Goal: Information Seeking & Learning: Learn about a topic

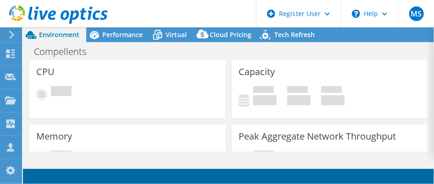
select select "USD"
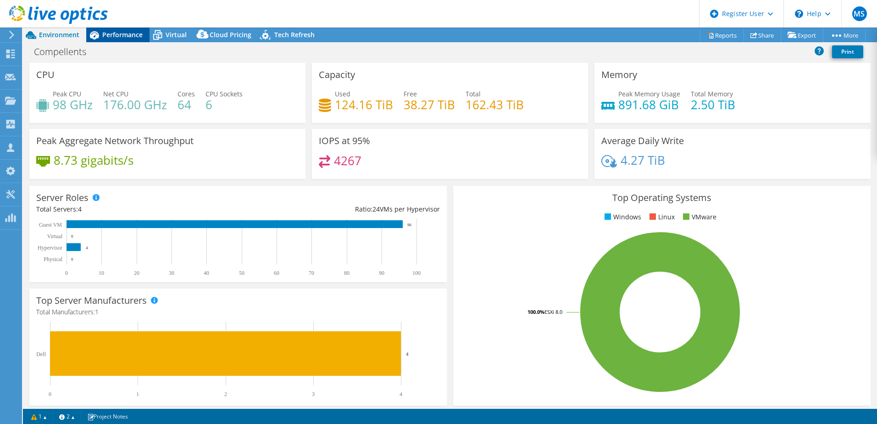
click at [112, 33] on span "Performance" at bounding box center [122, 34] width 40 height 9
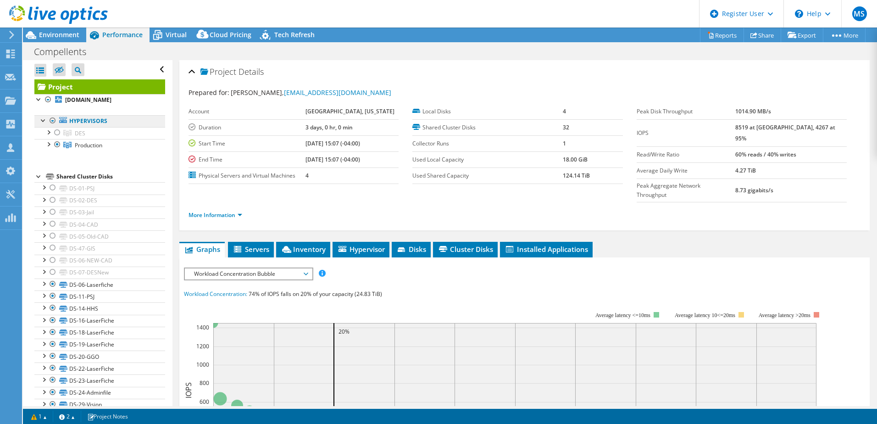
drag, startPoint x: 57, startPoint y: 131, endPoint x: 74, endPoint y: 123, distance: 19.5
click at [57, 131] on div at bounding box center [57, 132] width 9 height 11
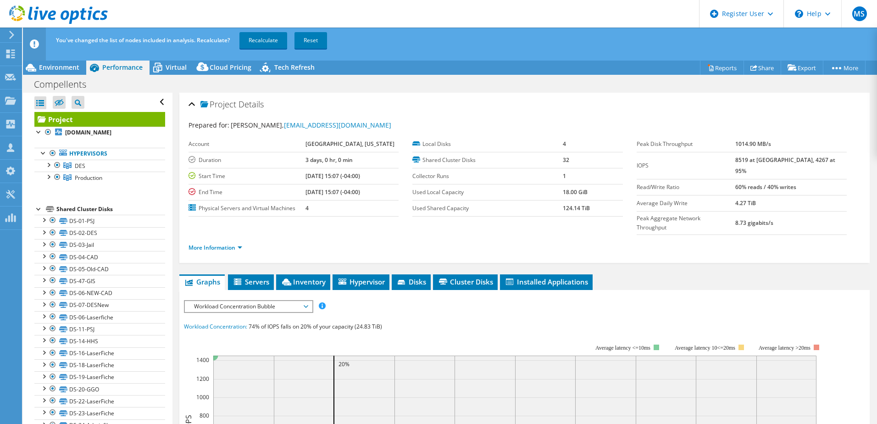
drag, startPoint x: 270, startPoint y: 36, endPoint x: 135, endPoint y: 115, distance: 156.7
click at [269, 36] on link "Recalculate" at bounding box center [264, 40] width 48 height 17
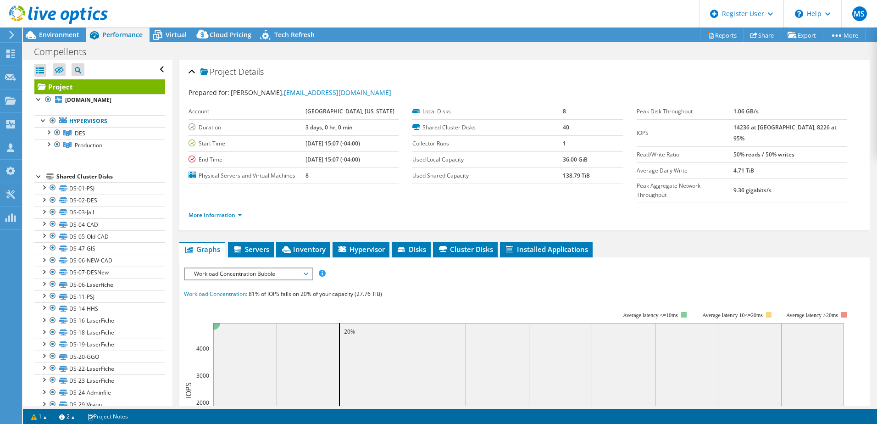
drag, startPoint x: 383, startPoint y: 156, endPoint x: 356, endPoint y: 161, distance: 27.5
click at [383, 156] on td "[DATE] 15:07 (-04:00)" at bounding box center [352, 159] width 93 height 16
click at [66, 36] on span "Environment" at bounding box center [59, 34] width 40 height 9
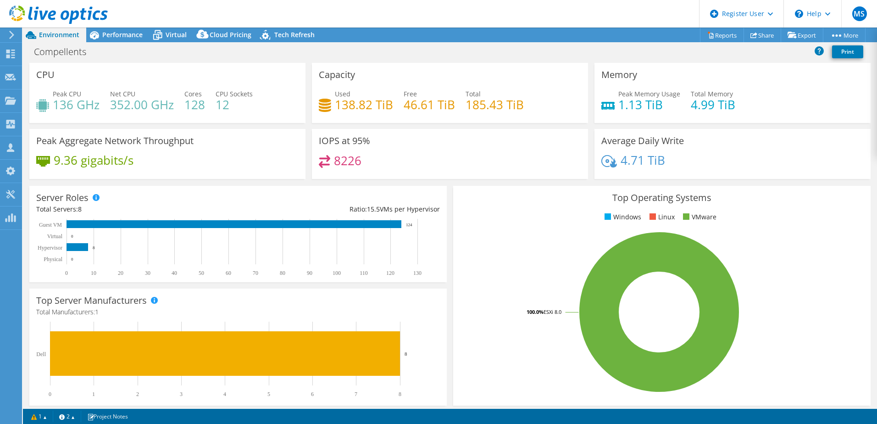
drag, startPoint x: 128, startPoint y: 33, endPoint x: 126, endPoint y: 61, distance: 28.5
click at [128, 33] on span "Performance" at bounding box center [122, 34] width 40 height 9
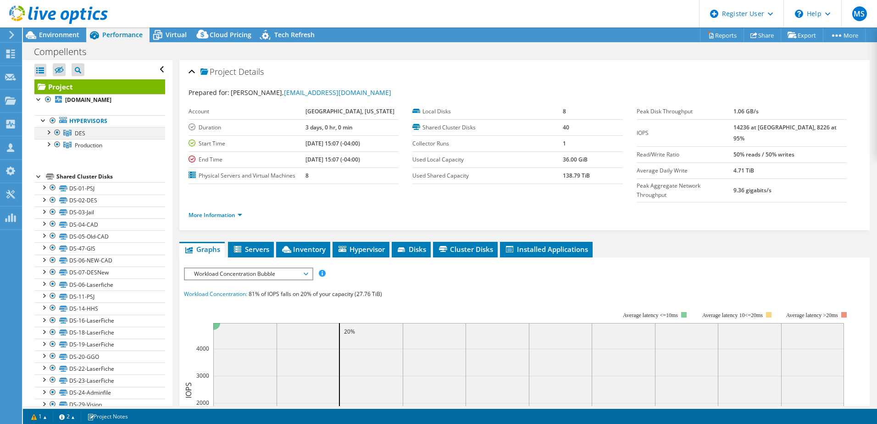
click at [58, 132] on div at bounding box center [57, 132] width 9 height 11
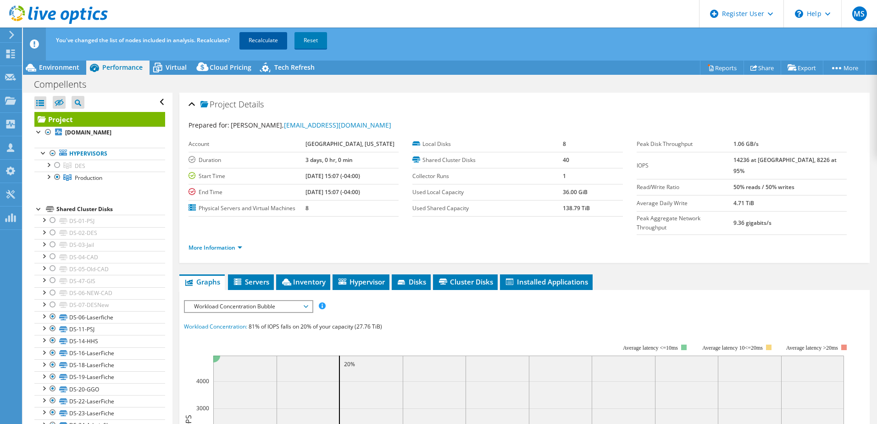
click at [262, 41] on link "Recalculate" at bounding box center [264, 40] width 48 height 17
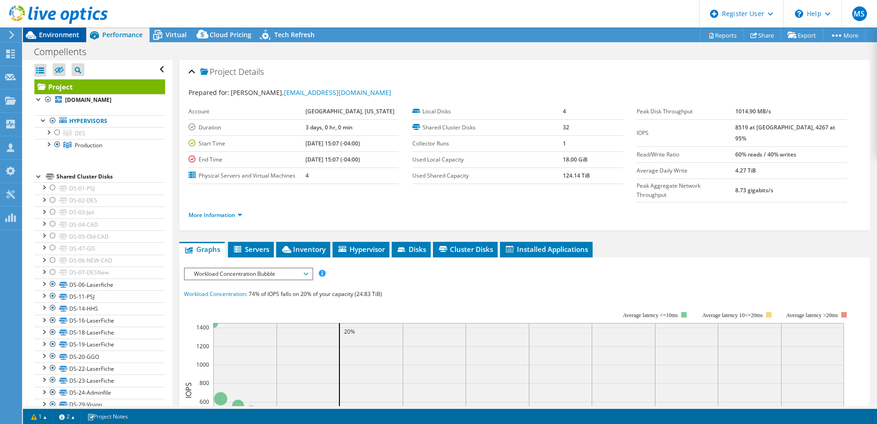
click at [66, 37] on span "Environment" at bounding box center [59, 34] width 40 height 9
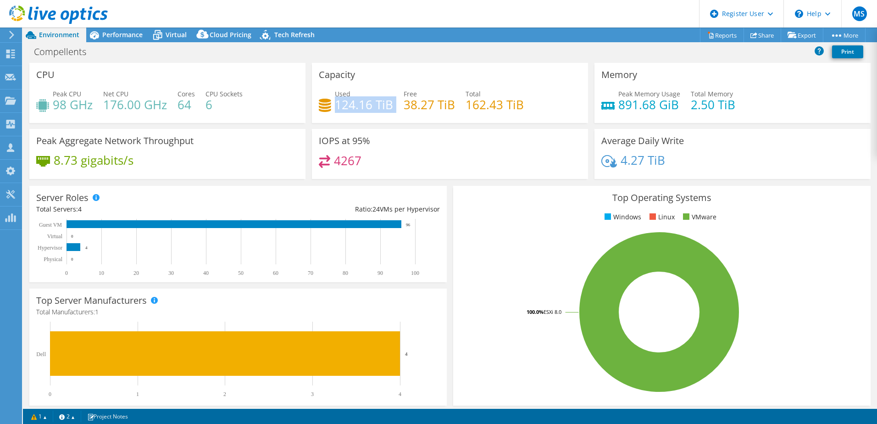
drag, startPoint x: 335, startPoint y: 106, endPoint x: 395, endPoint y: 108, distance: 59.7
click at [395, 108] on div "Used 124.16 TiB Free 38.27 TiB Total 162.43 TiB" at bounding box center [450, 104] width 262 height 30
click at [106, 36] on span "Performance" at bounding box center [122, 34] width 40 height 9
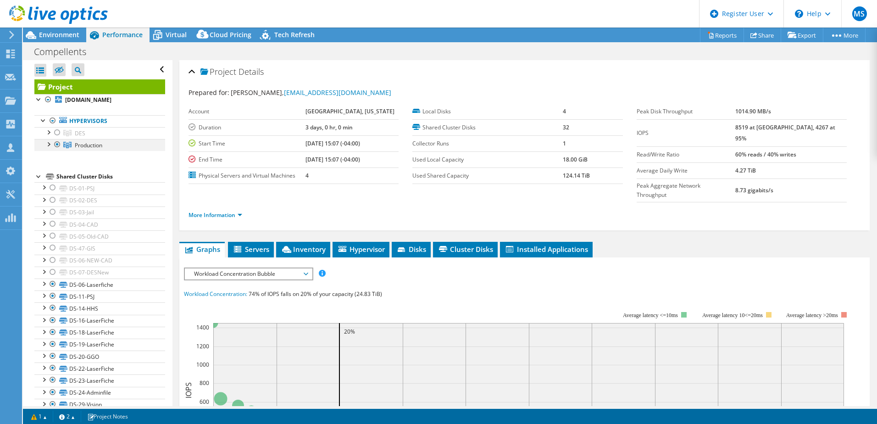
drag, startPoint x: 57, startPoint y: 132, endPoint x: 57, endPoint y: 144, distance: 11.9
click at [57, 132] on div at bounding box center [57, 132] width 9 height 11
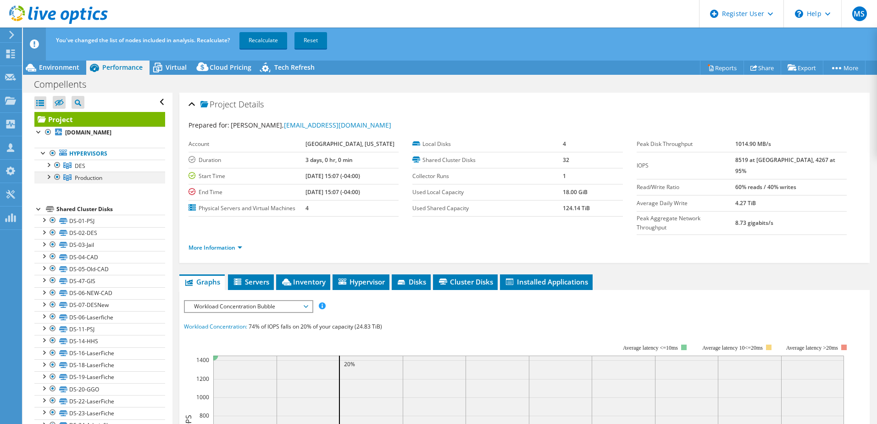
click at [57, 181] on div at bounding box center [57, 177] width 9 height 11
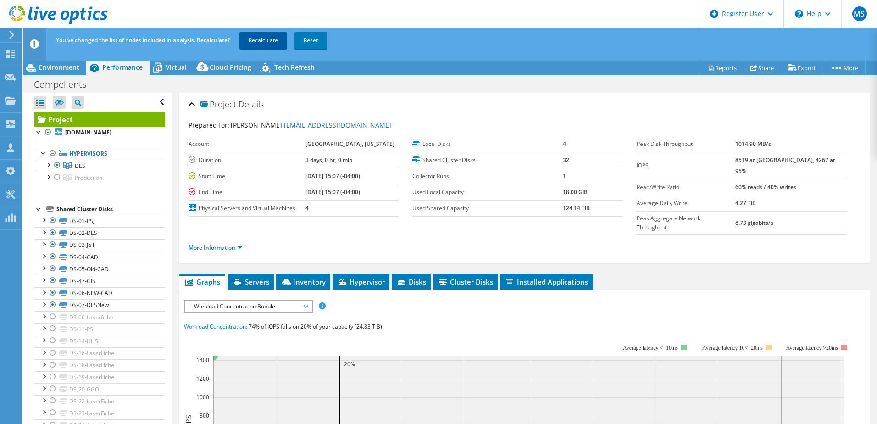
click at [265, 40] on link "Recalculate" at bounding box center [264, 40] width 48 height 17
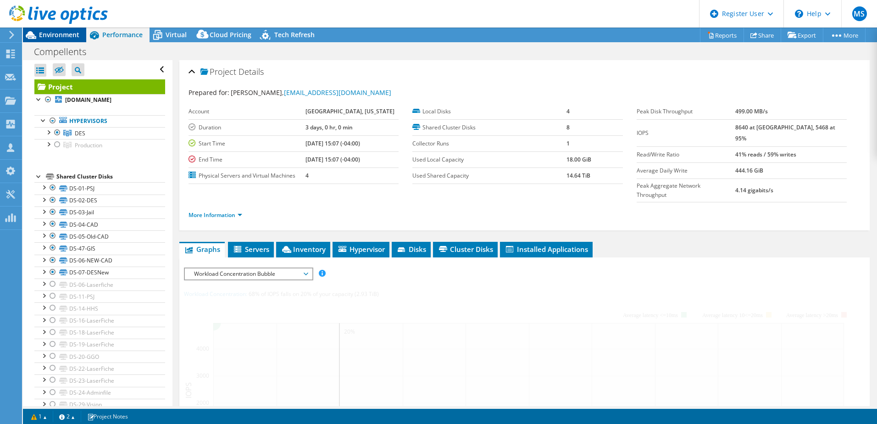
click at [63, 37] on span "Environment" at bounding box center [59, 34] width 40 height 9
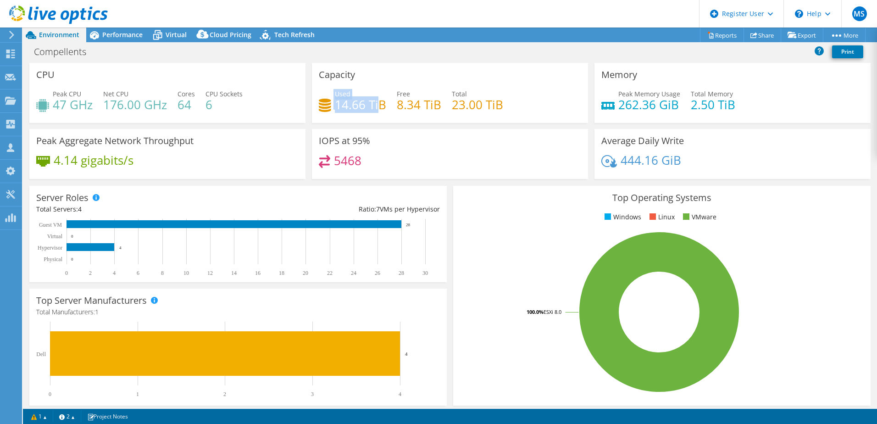
drag, startPoint x: 330, startPoint y: 105, endPoint x: 377, endPoint y: 105, distance: 47.3
click at [377, 105] on div "Used 14.66 TiB" at bounding box center [352, 99] width 67 height 21
drag, startPoint x: 377, startPoint y: 105, endPoint x: 483, endPoint y: 107, distance: 105.6
click at [434, 107] on div "Used 14.66 TiB Free 8.34 TiB Total 23.00 TiB" at bounding box center [450, 104] width 262 height 30
drag, startPoint x: 483, startPoint y: 107, endPoint x: 509, endPoint y: 106, distance: 26.2
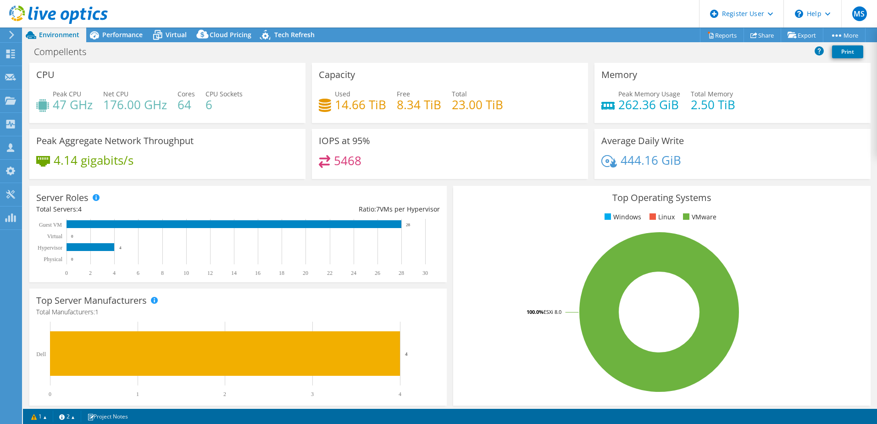
click at [434, 106] on div "Used 14.66 TiB Free 8.34 TiB Total 23.00 TiB" at bounding box center [450, 104] width 262 height 30
drag, startPoint x: 467, startPoint y: 106, endPoint x: 445, endPoint y: 101, distance: 22.0
click at [434, 101] on div "Used 14.66 TiB Free 8.34 TiB Total 23.00 TiB" at bounding box center [450, 104] width 262 height 30
click at [118, 38] on span "Performance" at bounding box center [122, 34] width 40 height 9
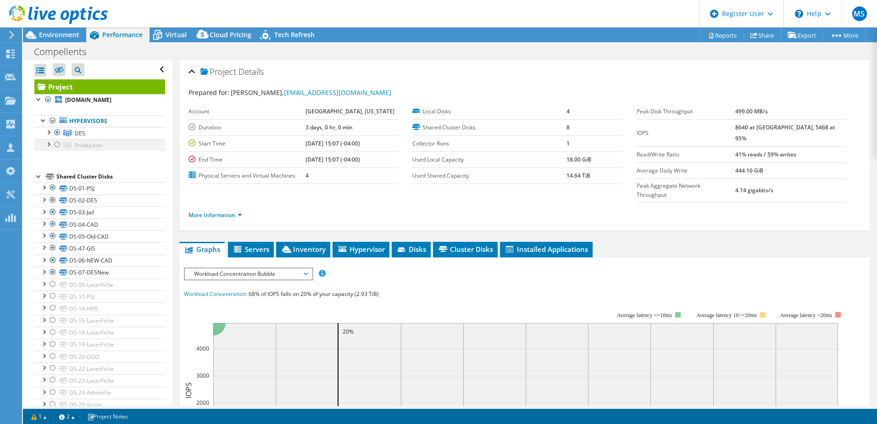
click at [54, 144] on div at bounding box center [57, 144] width 9 height 11
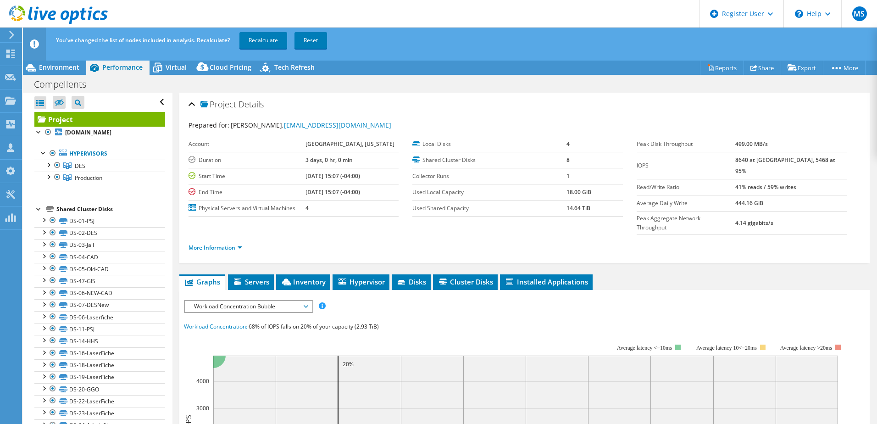
drag, startPoint x: 56, startPoint y: 164, endPoint x: 91, endPoint y: 144, distance: 40.5
click at [56, 164] on div at bounding box center [57, 165] width 9 height 11
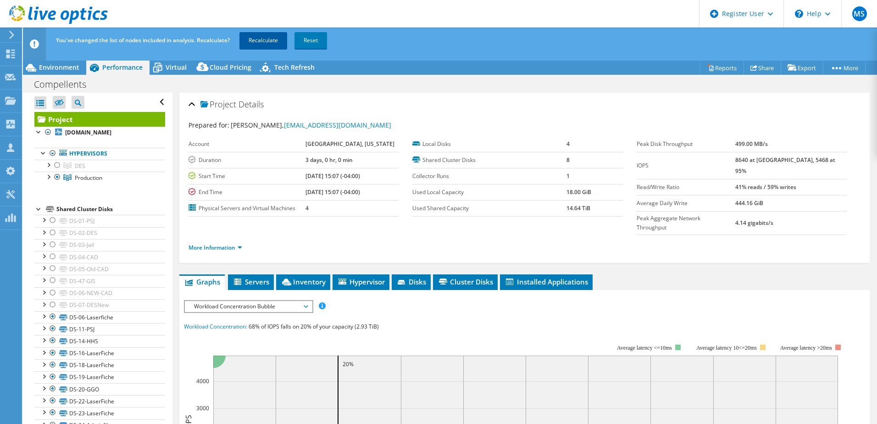
click at [276, 35] on link "Recalculate" at bounding box center [264, 40] width 48 height 17
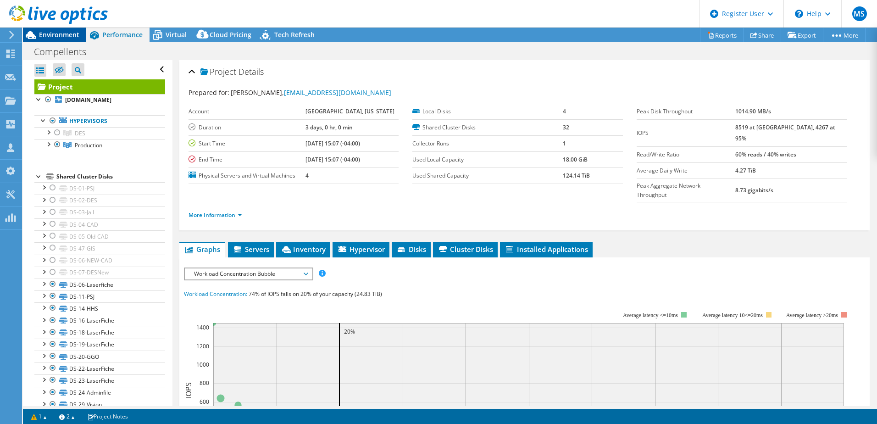
click at [64, 34] on span "Environment" at bounding box center [59, 34] width 40 height 9
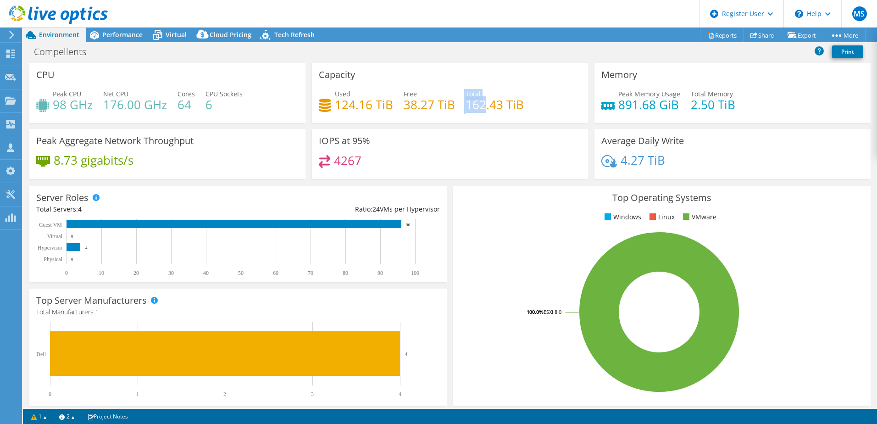
drag, startPoint x: 457, startPoint y: 105, endPoint x: 480, endPoint y: 104, distance: 22.0
click at [434, 104] on div "Used 124.16 TiB Free 38.27 TiB Total 162.43 TiB" at bounding box center [450, 104] width 262 height 30
drag, startPoint x: 480, startPoint y: 104, endPoint x: 519, endPoint y: 106, distance: 39.1
click at [434, 106] on h4 "162.43 TiB" at bounding box center [495, 105] width 58 height 10
drag, startPoint x: 519, startPoint y: 107, endPoint x: 474, endPoint y: 106, distance: 45.0
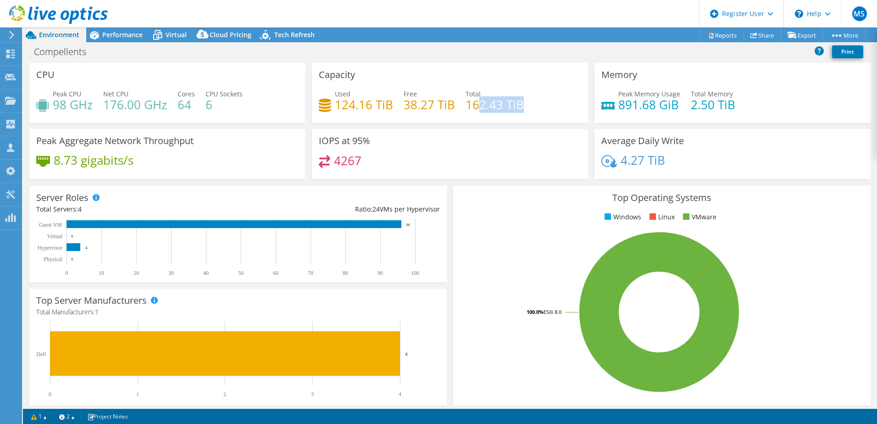
click at [434, 106] on h4 "162.43 TiB" at bounding box center [495, 105] width 58 height 10
drag, startPoint x: 334, startPoint y: 104, endPoint x: 376, endPoint y: 113, distance: 43.1
click at [376, 113] on div "Used 124.16 TiB Free 38.27 TiB Total 162.43 TiB" at bounding box center [450, 104] width 262 height 30
click at [363, 100] on h4 "124.16 TiB" at bounding box center [364, 105] width 58 height 10
click at [369, 107] on h4 "124.16 TiB" at bounding box center [364, 105] width 58 height 10
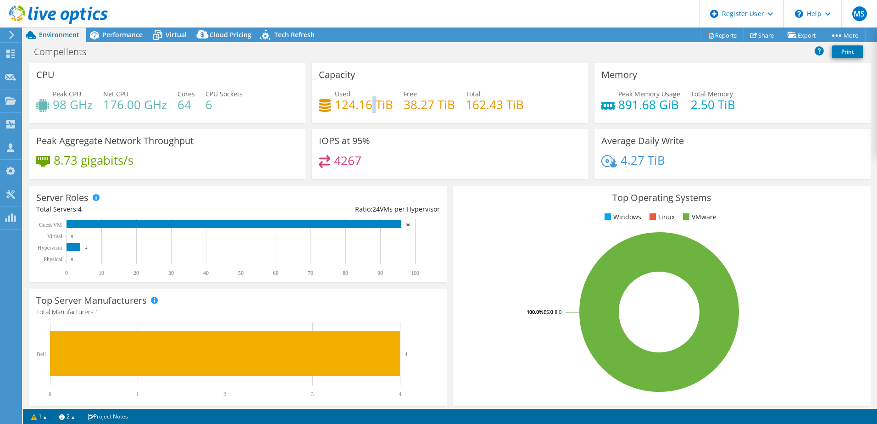
click at [369, 107] on h4 "124.16 TiB" at bounding box center [364, 105] width 58 height 10
click at [112, 34] on span "Performance" at bounding box center [122, 34] width 40 height 9
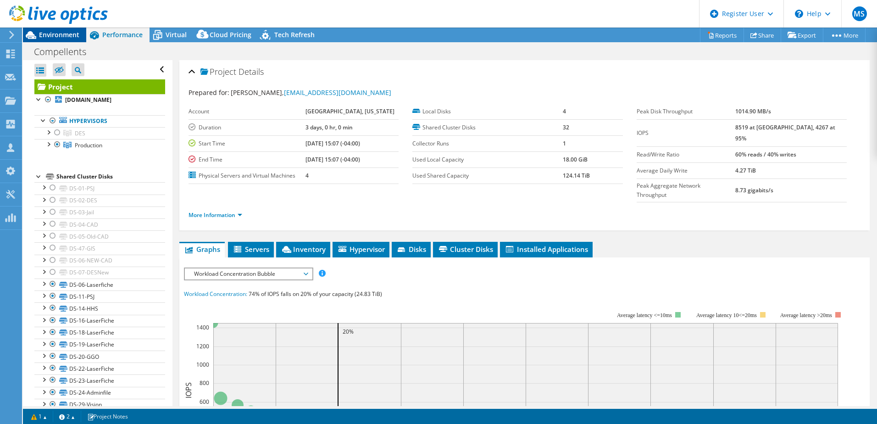
click at [61, 38] on span "Environment" at bounding box center [59, 34] width 40 height 9
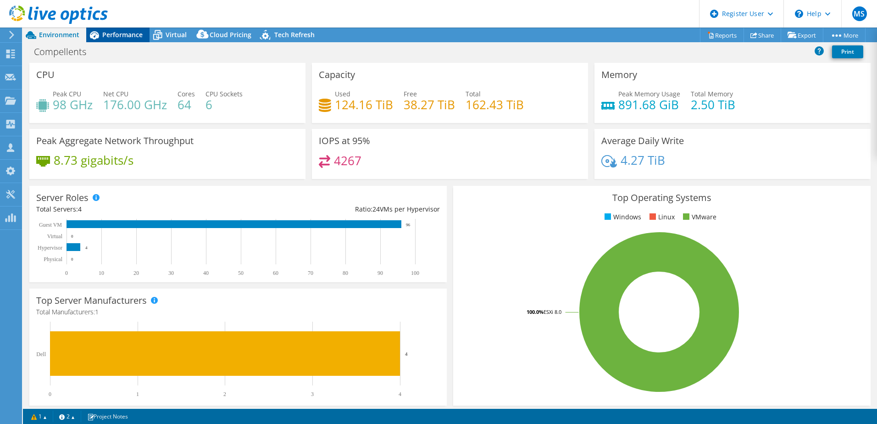
click at [91, 36] on icon at bounding box center [94, 35] width 9 height 8
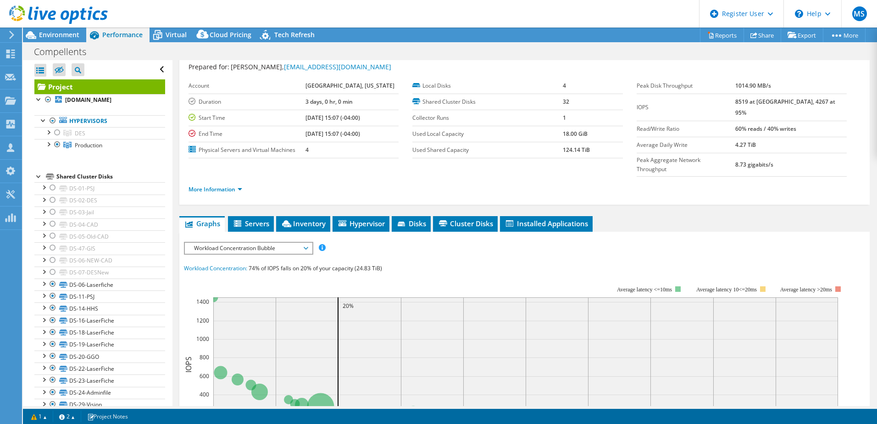
scroll to position [27, 0]
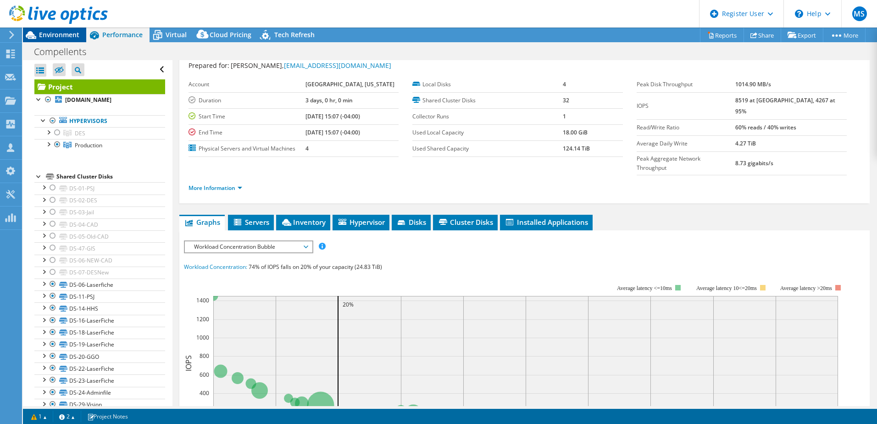
click at [72, 34] on span "Environment" at bounding box center [59, 34] width 40 height 9
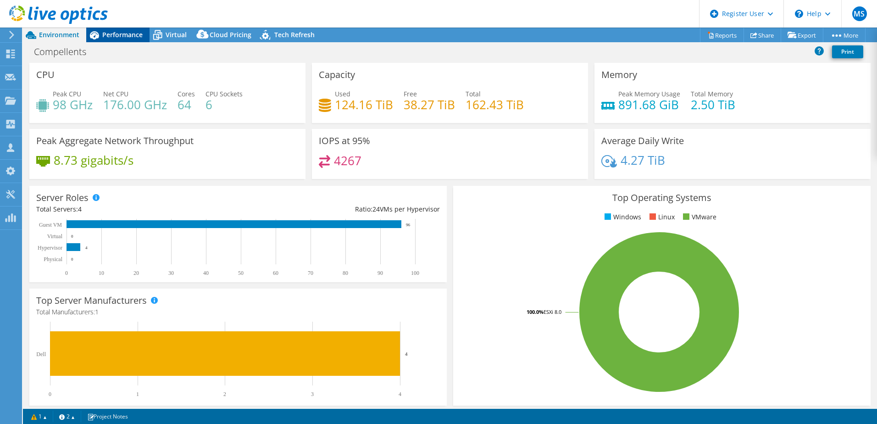
click at [117, 37] on span "Performance" at bounding box center [122, 34] width 40 height 9
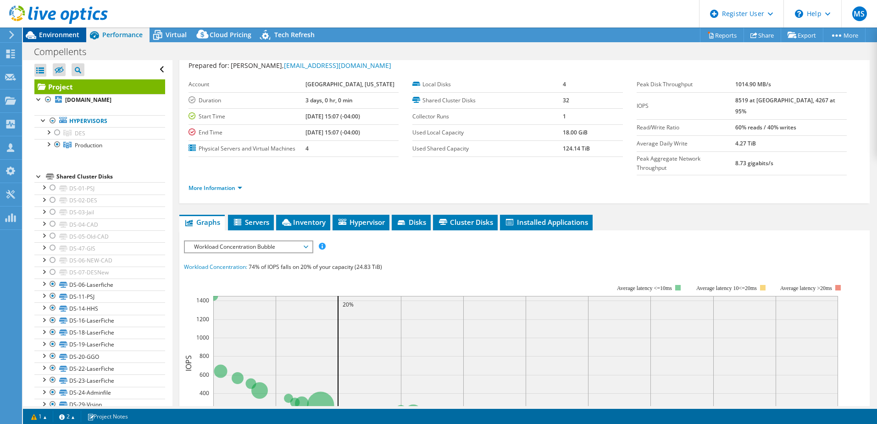
click at [67, 36] on span "Environment" at bounding box center [59, 34] width 40 height 9
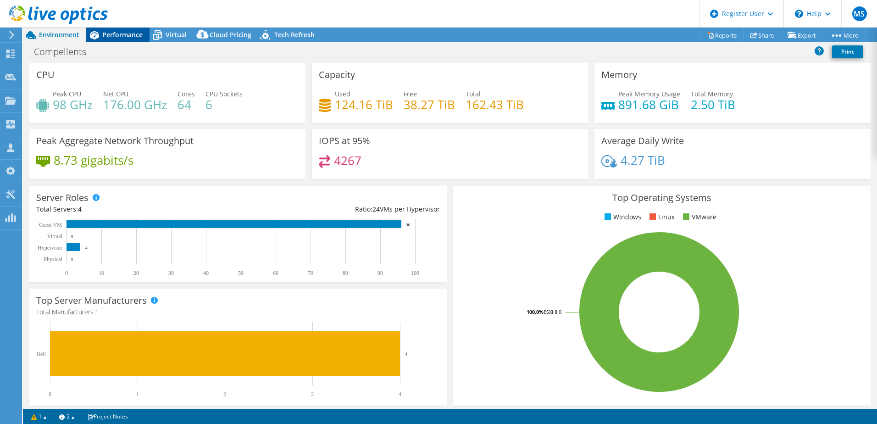
click at [101, 36] on icon at bounding box center [94, 35] width 16 height 16
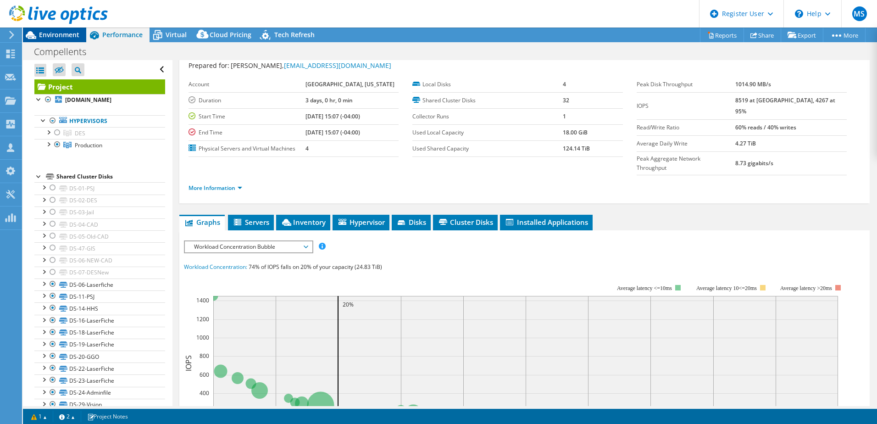
click at [69, 37] on span "Environment" at bounding box center [59, 34] width 40 height 9
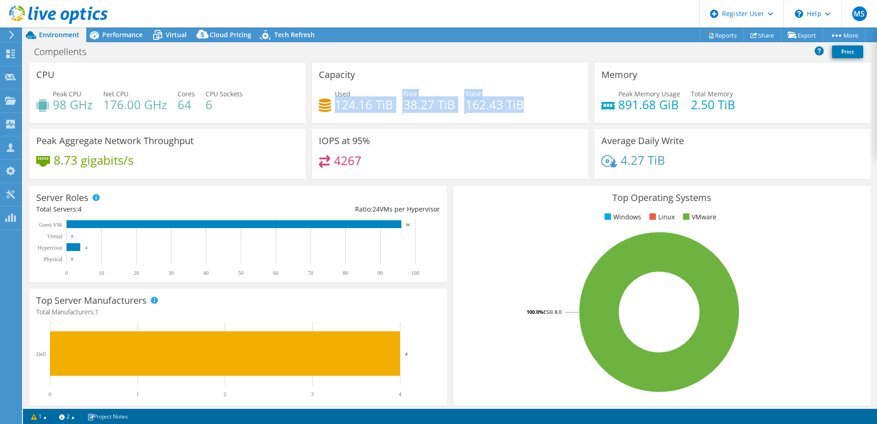
drag, startPoint x: 335, startPoint y: 104, endPoint x: 527, endPoint y: 106, distance: 192.3
click at [434, 106] on div "Used 124.16 TiB Free 38.27 TiB Total 162.43 TiB" at bounding box center [450, 104] width 262 height 30
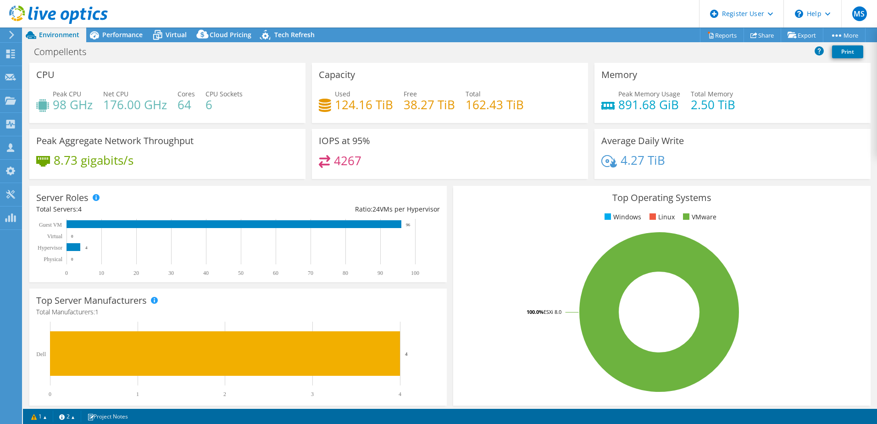
click at [434, 106] on div "Used 124.16 TiB Free 38.27 TiB Total 162.43 TiB" at bounding box center [450, 104] width 262 height 30
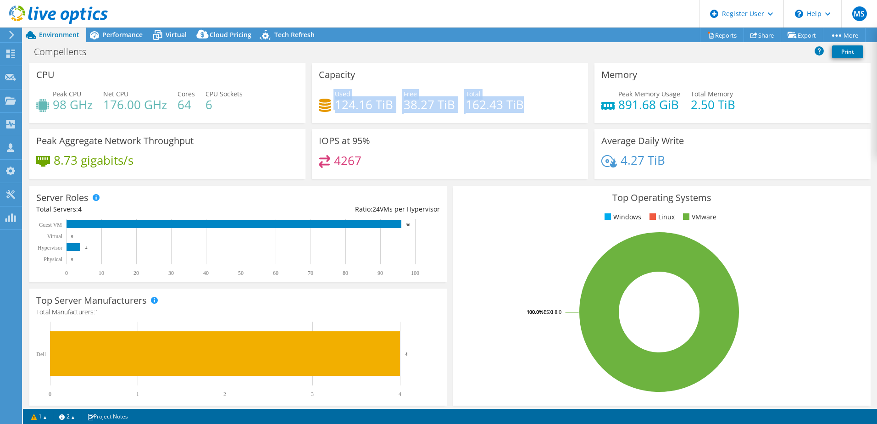
drag, startPoint x: 527, startPoint y: 108, endPoint x: 330, endPoint y: 108, distance: 196.9
click at [330, 108] on div "Used 124.16 TiB Free 38.27 TiB Total 162.43 TiB" at bounding box center [450, 104] width 262 height 30
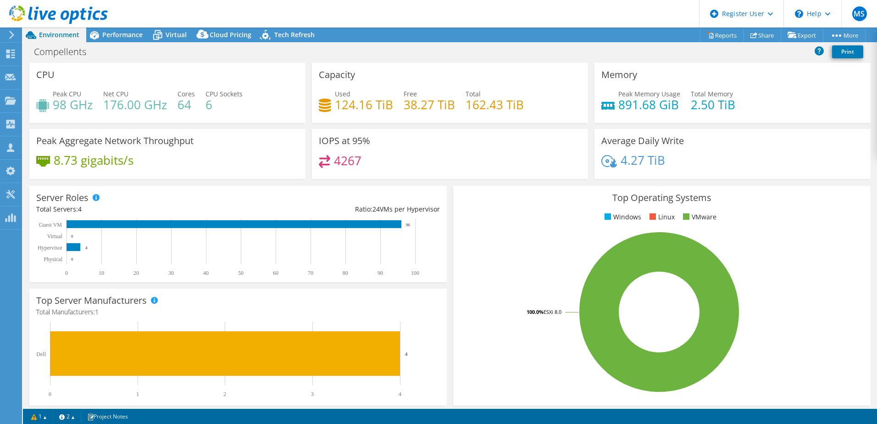
click at [434, 89] on div "Used 124.16 TiB Free 38.27 TiB Total 162.43 TiB" at bounding box center [450, 104] width 262 height 30
drag, startPoint x: 369, startPoint y: 162, endPoint x: 329, endPoint y: 162, distance: 40.4
click at [329, 162] on div "4267" at bounding box center [450, 165] width 262 height 20
drag, startPoint x: 117, startPoint y: 35, endPoint x: 190, endPoint y: 37, distance: 73.0
click at [117, 35] on span "Performance" at bounding box center [122, 34] width 40 height 9
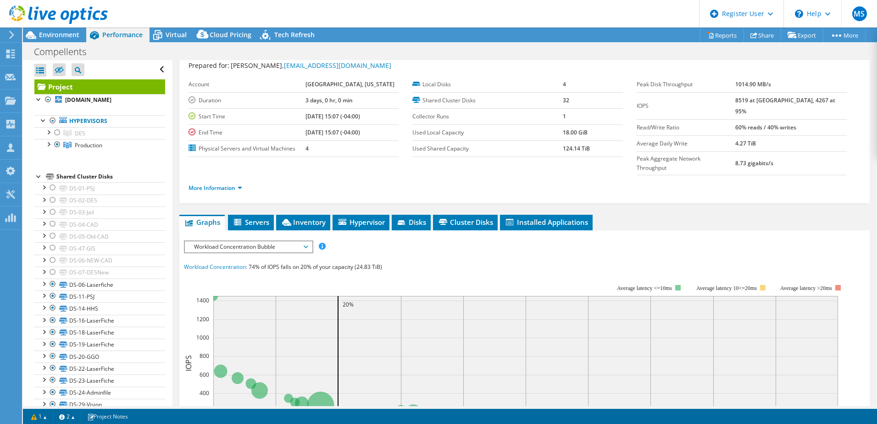
drag, startPoint x: 745, startPoint y: 102, endPoint x: 768, endPoint y: 104, distance: 23.1
click at [434, 104] on tr "IOPS 8519 at [GEOGRAPHIC_DATA], 4267 at 95%" at bounding box center [742, 105] width 210 height 27
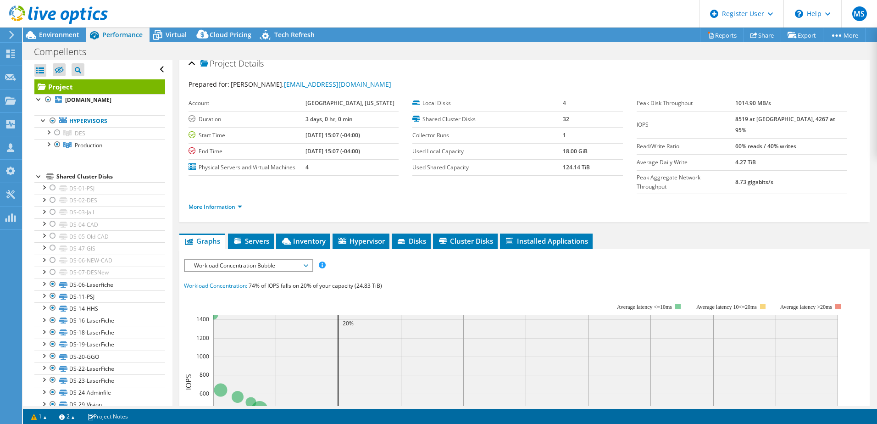
scroll to position [0, 0]
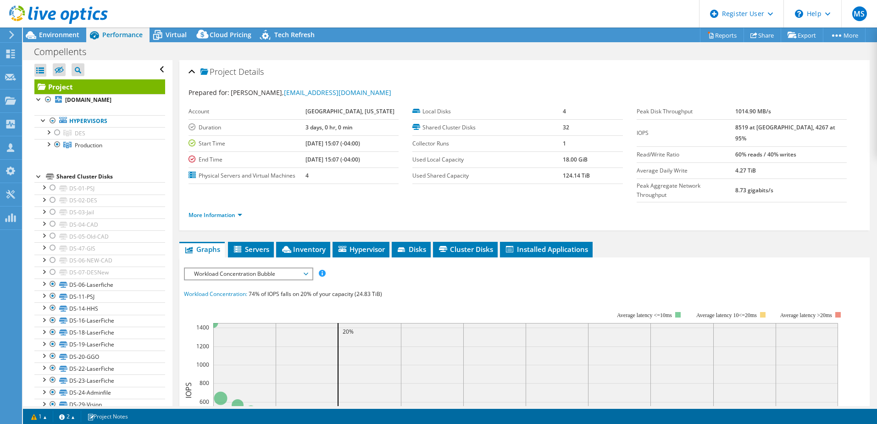
click at [233, 184] on span "Workload Concentration Bubble" at bounding box center [249, 273] width 118 height 11
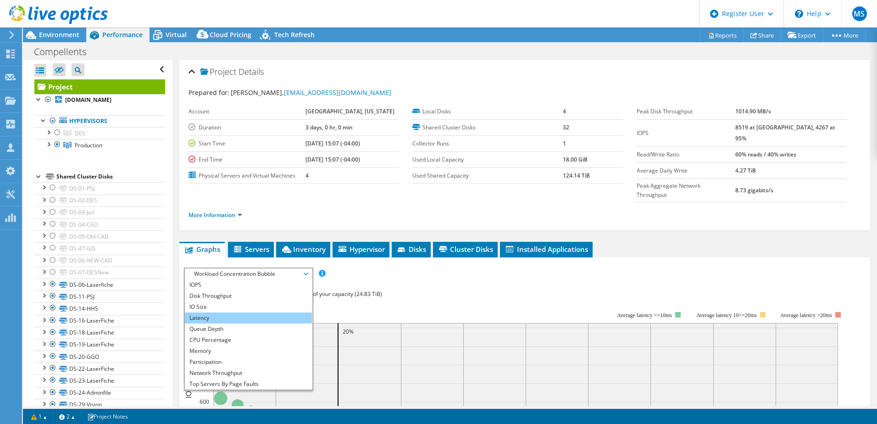
click at [218, 184] on li "Latency" at bounding box center [248, 317] width 127 height 11
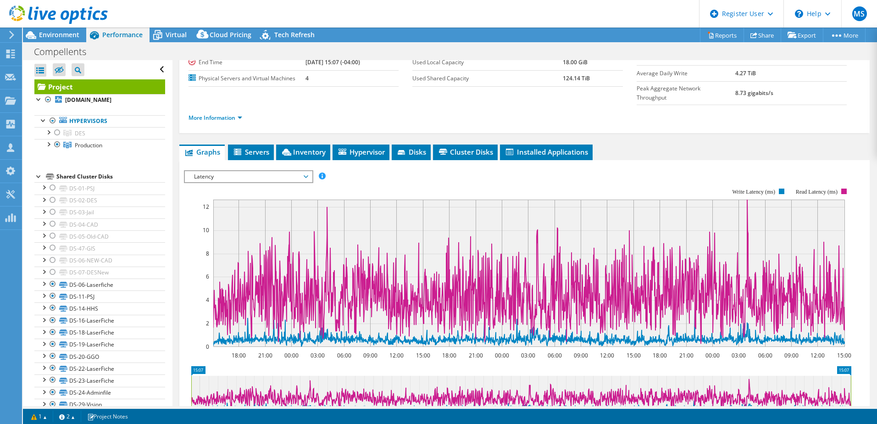
scroll to position [98, 0]
click at [247, 171] on span "Latency" at bounding box center [249, 176] width 118 height 11
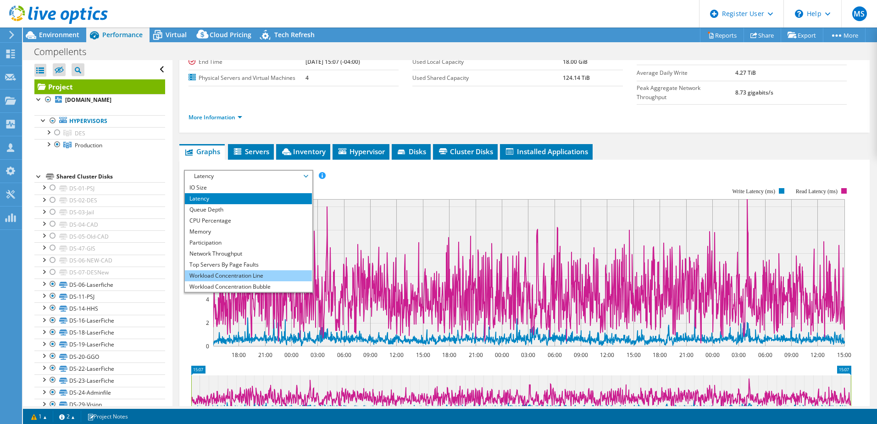
scroll to position [33, 0]
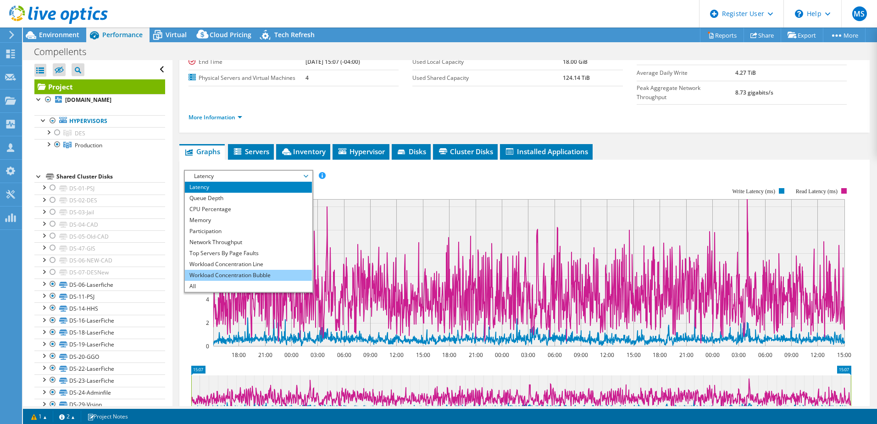
drag, startPoint x: 224, startPoint y: 257, endPoint x: 233, endPoint y: 255, distance: 8.9
click at [224, 184] on li "Workload Concentration Bubble" at bounding box center [248, 275] width 127 height 11
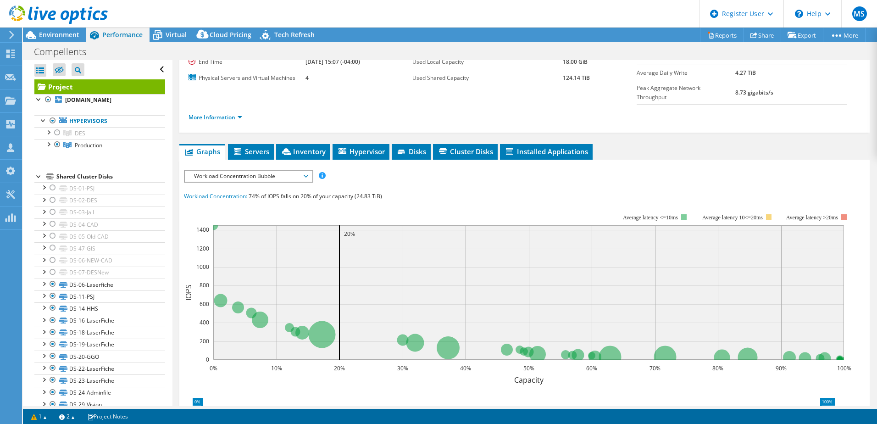
click at [223, 171] on span "Workload Concentration Bubble" at bounding box center [249, 176] width 118 height 11
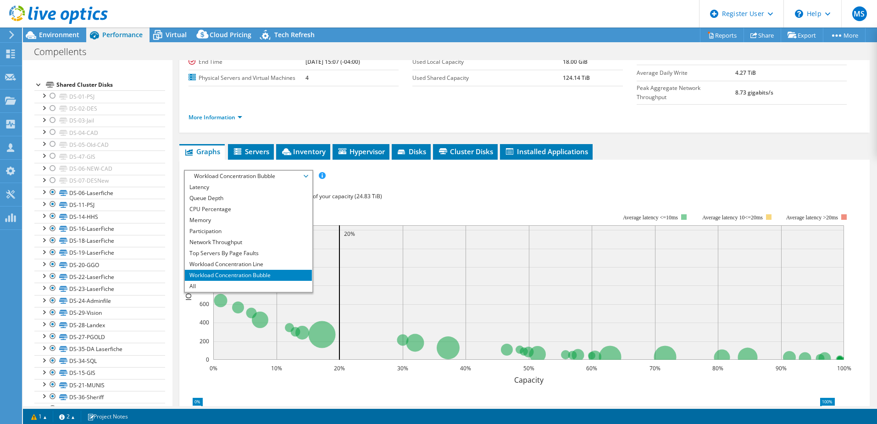
scroll to position [107, 0]
click at [190, 184] on rect at bounding box center [518, 293] width 668 height 184
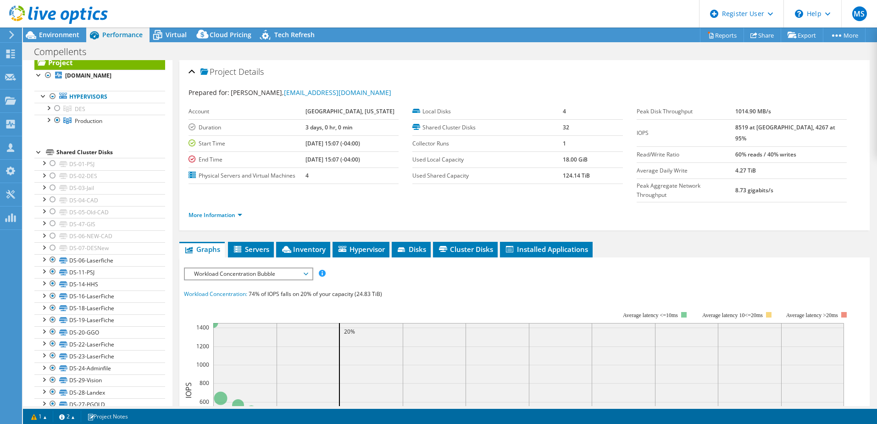
scroll to position [0, 0]
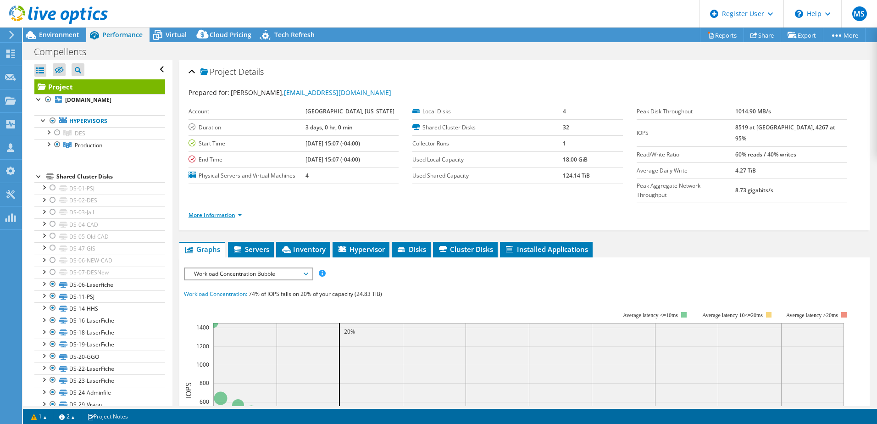
click at [232, 184] on link "More Information" at bounding box center [216, 215] width 54 height 8
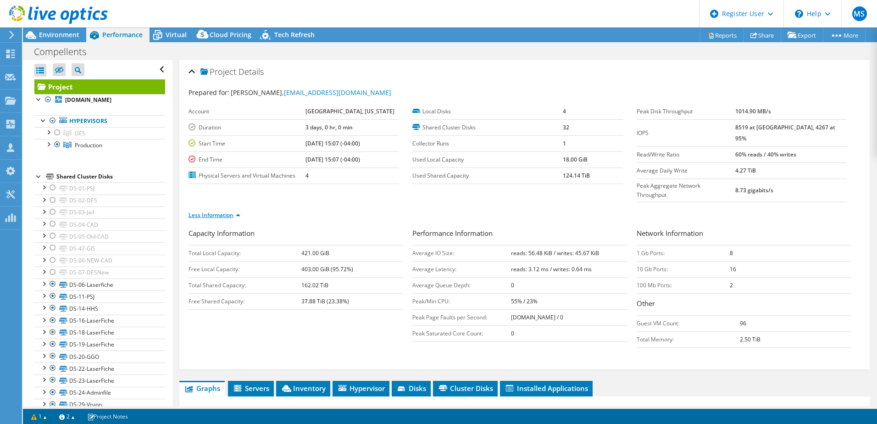
click at [232, 184] on link "Less Information" at bounding box center [215, 215] width 52 height 8
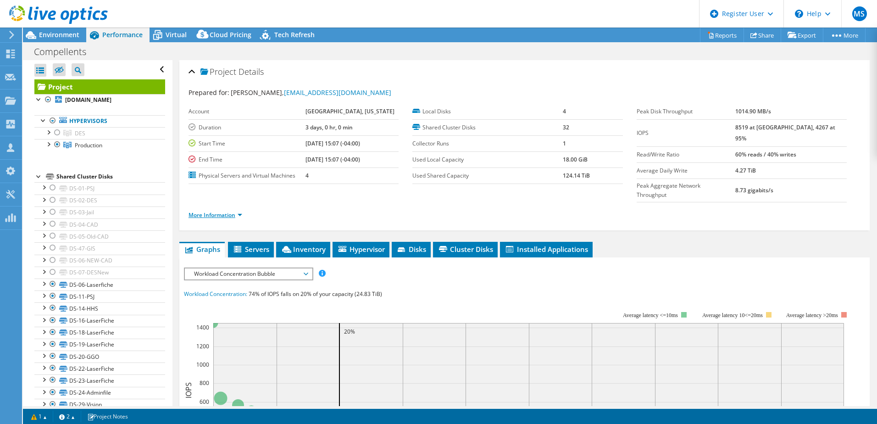
click at [232, 184] on link "More Information" at bounding box center [216, 215] width 54 height 8
drag, startPoint x: 743, startPoint y: 128, endPoint x: 823, endPoint y: 128, distance: 79.8
click at [434, 128] on tr "IOPS 8519 at [GEOGRAPHIC_DATA], 4267 at 95%" at bounding box center [742, 132] width 210 height 27
click at [39, 37] on span "Environment" at bounding box center [59, 34] width 40 height 9
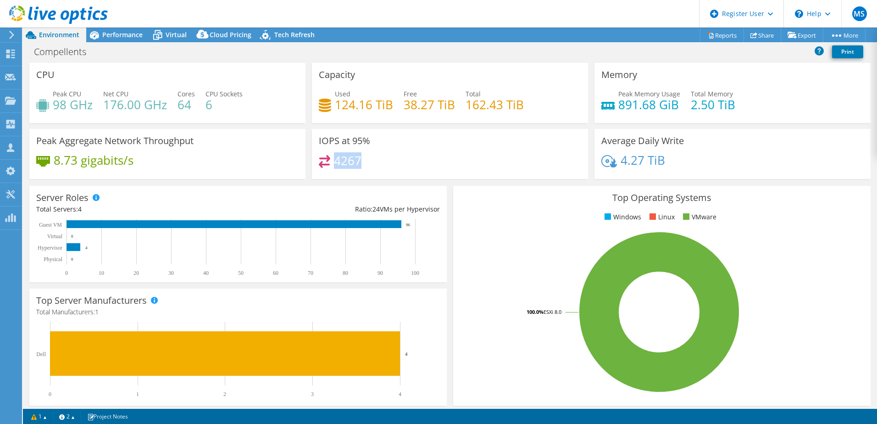
drag, startPoint x: 380, startPoint y: 159, endPoint x: 333, endPoint y: 159, distance: 46.8
click at [333, 159] on div "4267" at bounding box center [450, 165] width 262 height 20
drag, startPoint x: 333, startPoint y: 159, endPoint x: 373, endPoint y: 166, distance: 40.4
click at [373, 166] on div "4267" at bounding box center [450, 165] width 262 height 20
drag, startPoint x: 372, startPoint y: 161, endPoint x: 355, endPoint y: 161, distance: 17.0
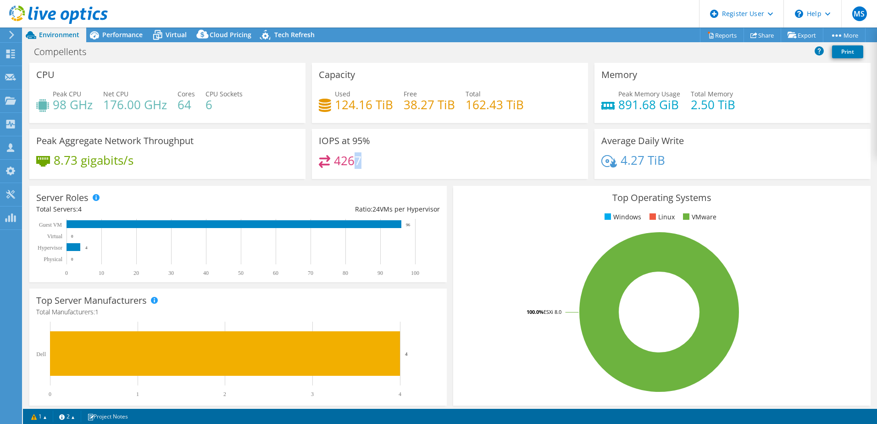
click at [355, 161] on div "4267" at bounding box center [450, 165] width 262 height 20
drag, startPoint x: 355, startPoint y: 161, endPoint x: 346, endPoint y: 164, distance: 9.3
click at [346, 164] on h4 "4267" at bounding box center [348, 161] width 28 height 10
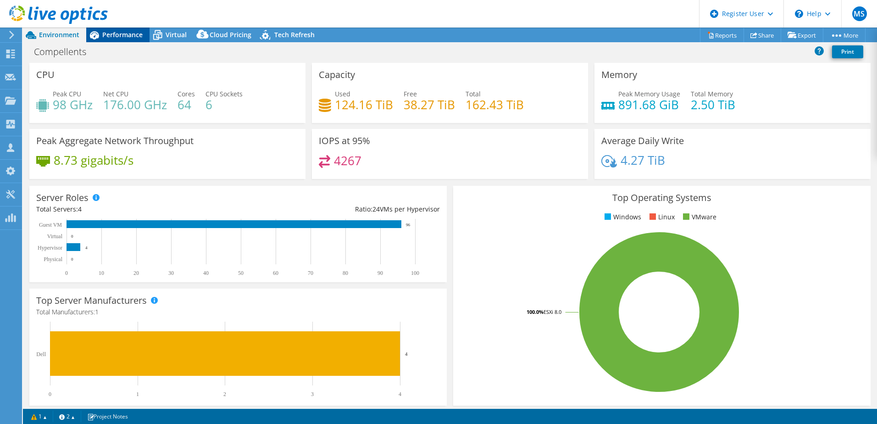
click at [101, 36] on icon at bounding box center [94, 35] width 16 height 16
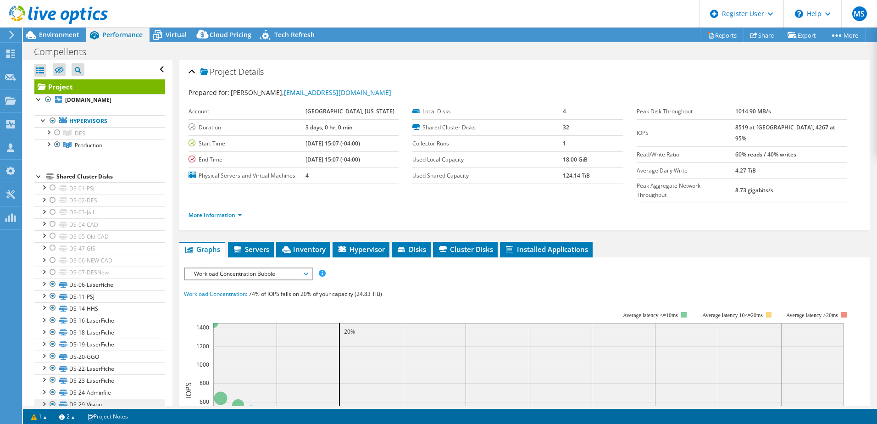
scroll to position [268, 0]
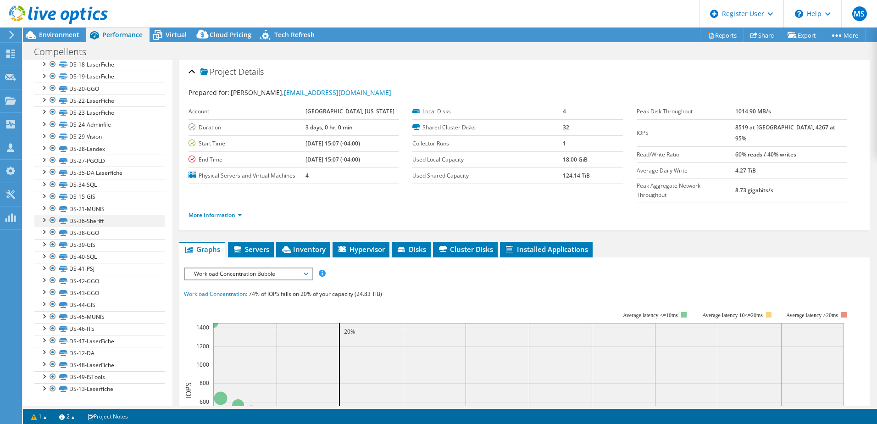
click at [44, 184] on div at bounding box center [43, 219] width 9 height 9
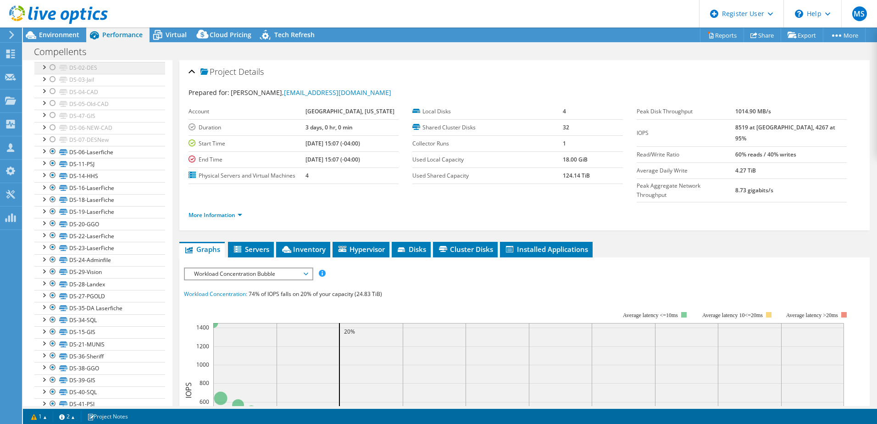
scroll to position [0, 0]
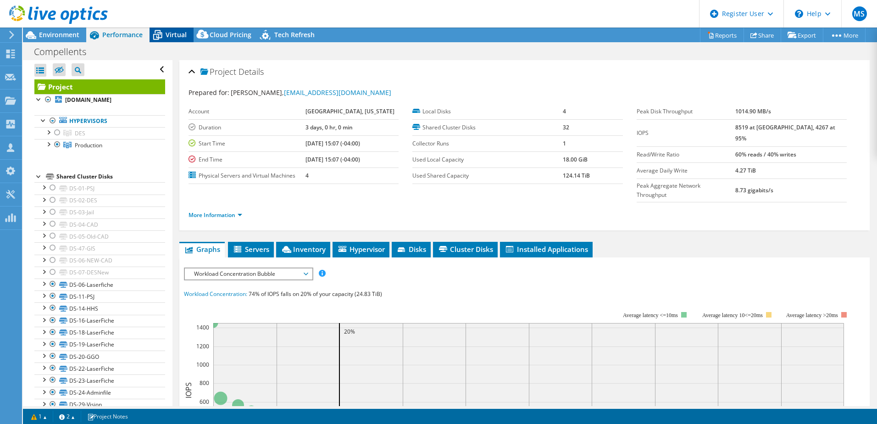
click at [180, 33] on span "Virtual" at bounding box center [176, 34] width 21 height 9
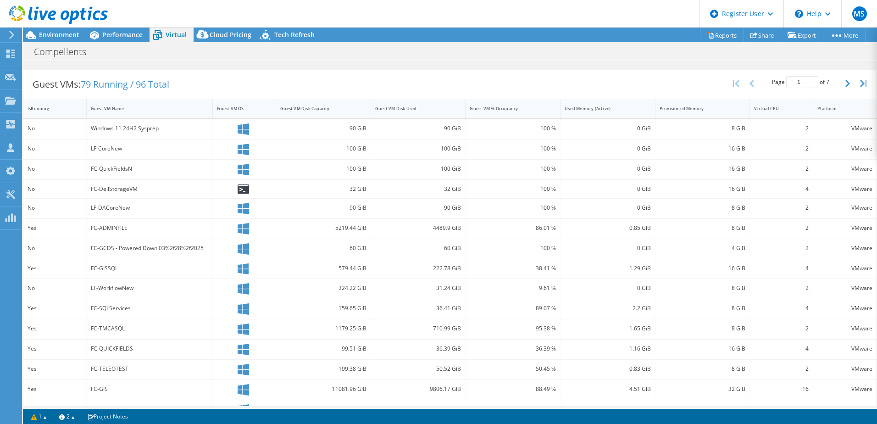
scroll to position [173, 0]
drag, startPoint x: 128, startPoint y: 268, endPoint x: 108, endPoint y: 268, distance: 19.3
click at [108, 184] on div "FC-GISSQL" at bounding box center [150, 266] width 118 height 10
click at [416, 101] on div "Guest VM Disk Used" at bounding box center [413, 106] width 84 height 14
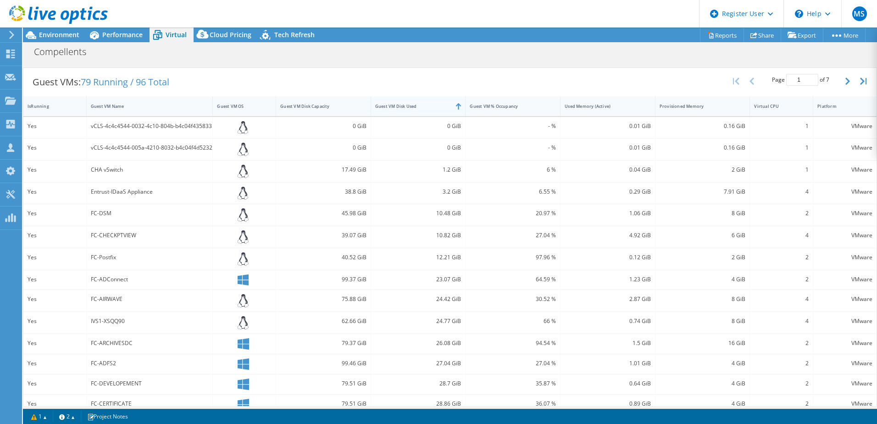
click at [416, 101] on div "Guest VM Disk Used" at bounding box center [413, 106] width 84 height 14
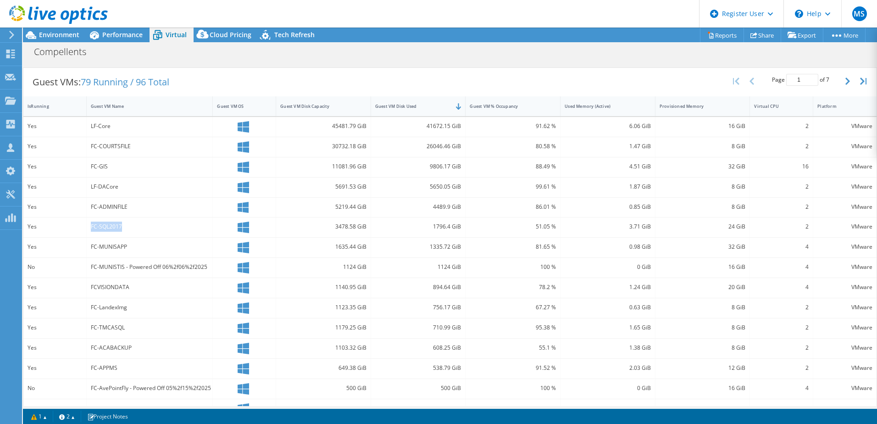
drag, startPoint x: 127, startPoint y: 228, endPoint x: 51, endPoint y: 226, distance: 76.2
click at [51, 184] on div "Yes FC-SQL2017 3478.58 GiB 1796.4 GiB 51.05 % 3.71 GiB 24 GiB 2 VMware" at bounding box center [449, 228] width 853 height 20
drag, startPoint x: 51, startPoint y: 226, endPoint x: 106, endPoint y: 229, distance: 55.6
click at [106, 184] on div "FC-SQL2017" at bounding box center [150, 227] width 118 height 10
click at [104, 184] on div "FC-SQL2017" at bounding box center [150, 227] width 118 height 10
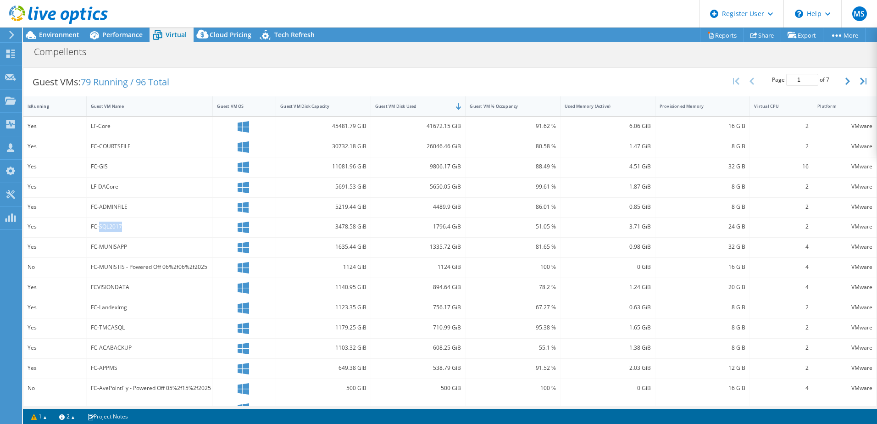
click at [104, 184] on div "FC-SQL2017" at bounding box center [150, 227] width 118 height 10
click at [116, 184] on div "FC-SQL2017" at bounding box center [150, 227] width 118 height 10
drag, startPoint x: 129, startPoint y: 209, endPoint x: 121, endPoint y: 207, distance: 8.4
click at [121, 184] on div "FC-ADMINFILE" at bounding box center [150, 207] width 118 height 10
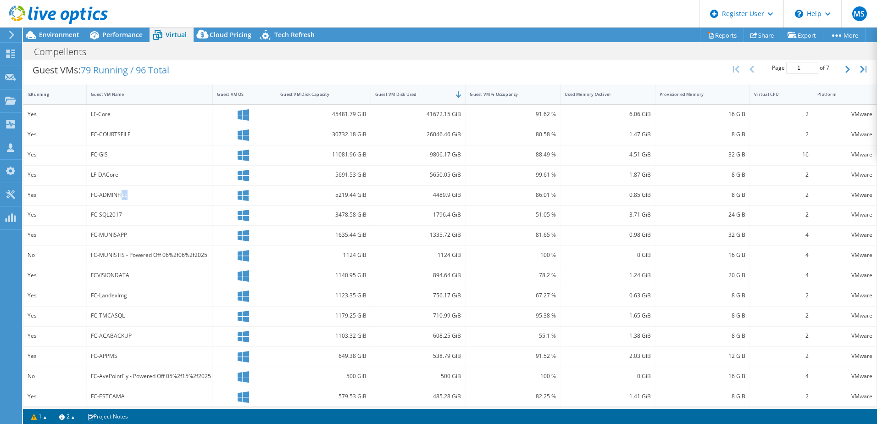
scroll to position [191, 0]
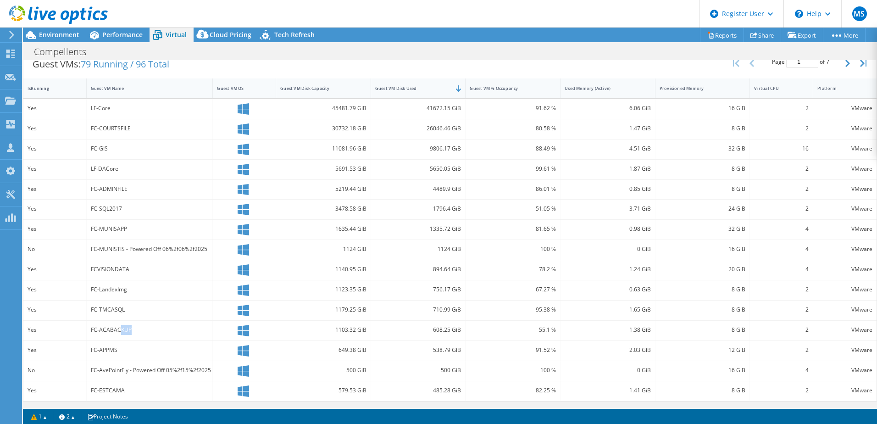
drag, startPoint x: 150, startPoint y: 329, endPoint x: 120, endPoint y: 329, distance: 29.8
click at [120, 184] on div "FC-ACABACKUP" at bounding box center [150, 330] width 118 height 10
drag, startPoint x: 120, startPoint y: 329, endPoint x: 115, endPoint y: 329, distance: 4.6
click at [115, 184] on div "FC-ACABACKUP" at bounding box center [150, 330] width 118 height 10
drag, startPoint x: 115, startPoint y: 329, endPoint x: 134, endPoint y: 330, distance: 18.8
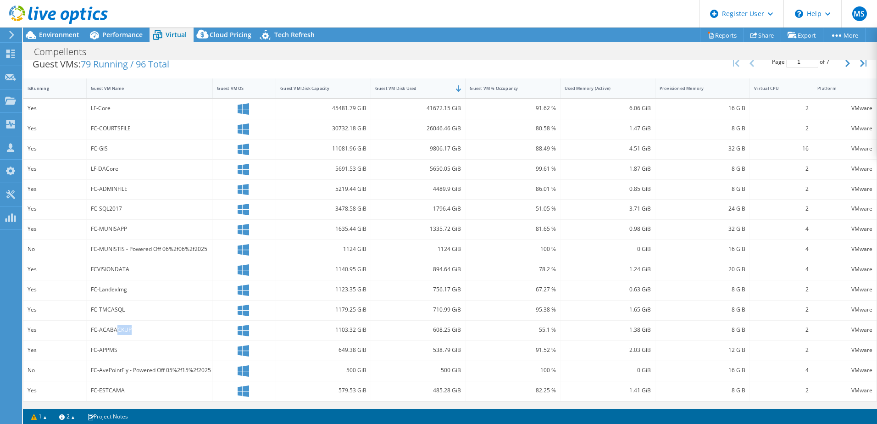
click at [134, 184] on div "FC-ACABACKUP" at bounding box center [150, 330] width 118 height 10
click at [130, 184] on div "FC-ACABACKUP" at bounding box center [150, 330] width 118 height 10
drag, startPoint x: 130, startPoint y: 330, endPoint x: 88, endPoint y: 328, distance: 42.3
click at [88, 184] on div "FC-ACABACKUP" at bounding box center [150, 331] width 127 height 20
click at [120, 184] on div "FC-ACABACKUP" at bounding box center [150, 330] width 118 height 10
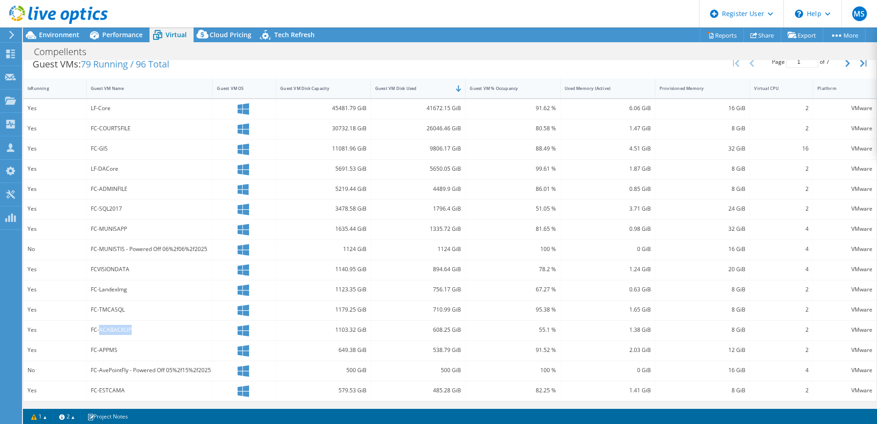
click at [120, 184] on div "FC-ACABACKUP" at bounding box center [150, 330] width 118 height 10
click at [151, 184] on div "FC-ACABACKUP" at bounding box center [150, 330] width 118 height 10
drag, startPoint x: 142, startPoint y: 330, endPoint x: 87, endPoint y: 330, distance: 55.1
click at [87, 184] on div "FC-ACABACKUP" at bounding box center [150, 331] width 127 height 20
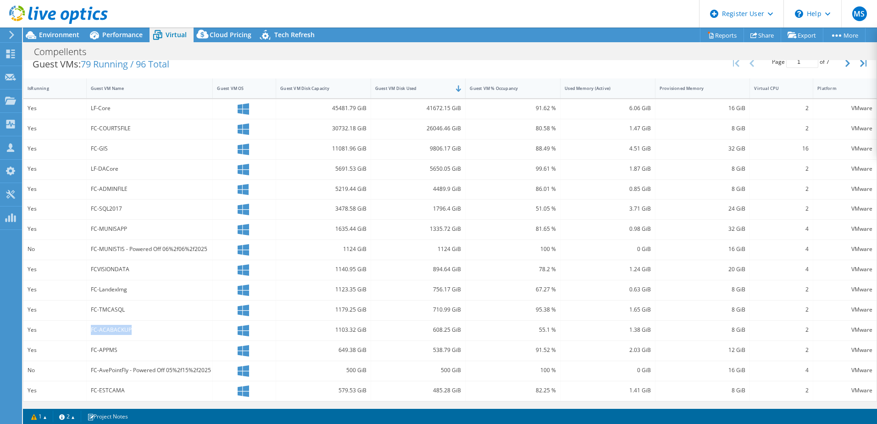
drag, startPoint x: 87, startPoint y: 330, endPoint x: 126, endPoint y: 331, distance: 39.0
click at [126, 184] on div "FC-ACABACKUP" at bounding box center [150, 330] width 118 height 10
click at [130, 184] on div "FC-ACABACKUP" at bounding box center [150, 330] width 118 height 10
drag, startPoint x: 120, startPoint y: 109, endPoint x: 93, endPoint y: 109, distance: 27.1
click at [93, 109] on div "LF-Core" at bounding box center [150, 108] width 118 height 10
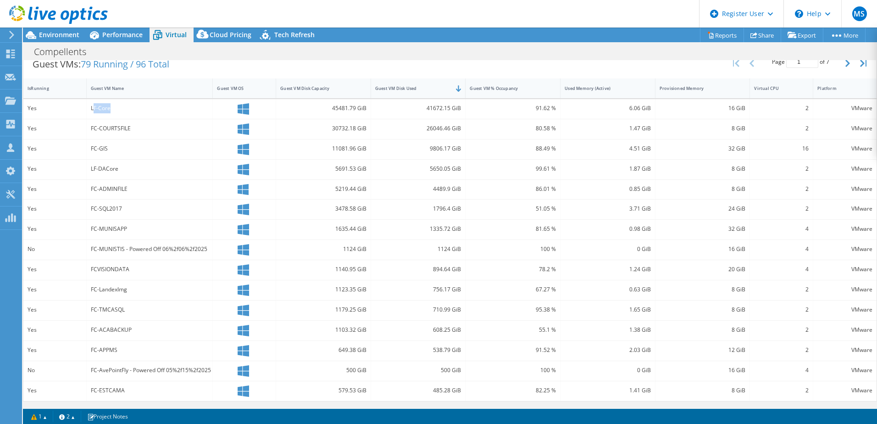
click at [117, 112] on div "LF-Core" at bounding box center [150, 108] width 118 height 10
drag, startPoint x: 111, startPoint y: 106, endPoint x: 91, endPoint y: 107, distance: 20.2
click at [91, 107] on div "LF-Core" at bounding box center [150, 108] width 118 height 10
drag, startPoint x: 118, startPoint y: 347, endPoint x: 87, endPoint y: 348, distance: 31.2
click at [87, 184] on div "FC-APPMS" at bounding box center [150, 351] width 127 height 20
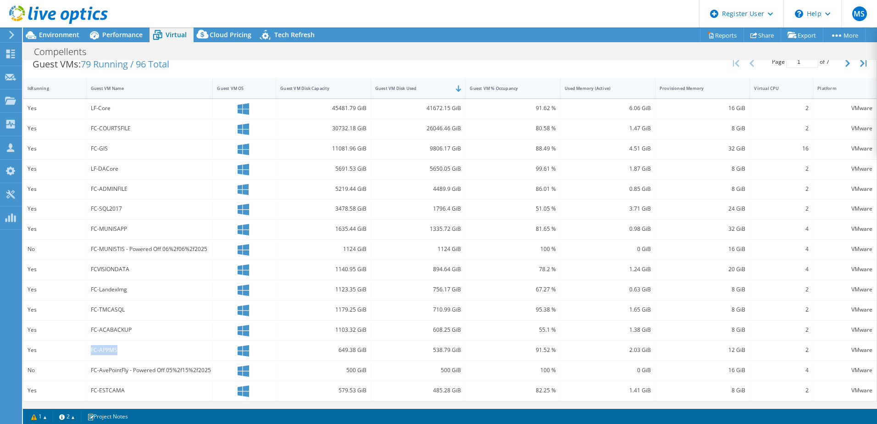
drag, startPoint x: 87, startPoint y: 348, endPoint x: 120, endPoint y: 348, distance: 33.0
click at [120, 184] on div "FC-APPMS" at bounding box center [150, 350] width 118 height 10
click at [312, 90] on div "Guest VM Disk Capacity" at bounding box center [317, 88] width 75 height 6
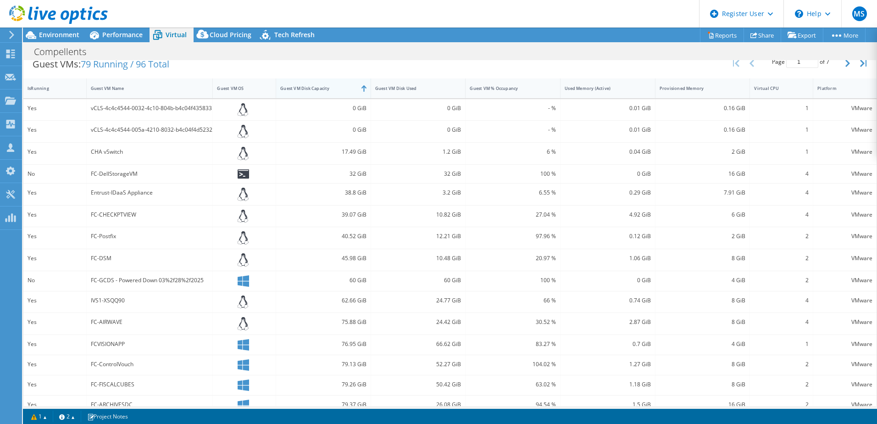
click at [312, 90] on div "Guest VM Disk Capacity" at bounding box center [317, 88] width 75 height 6
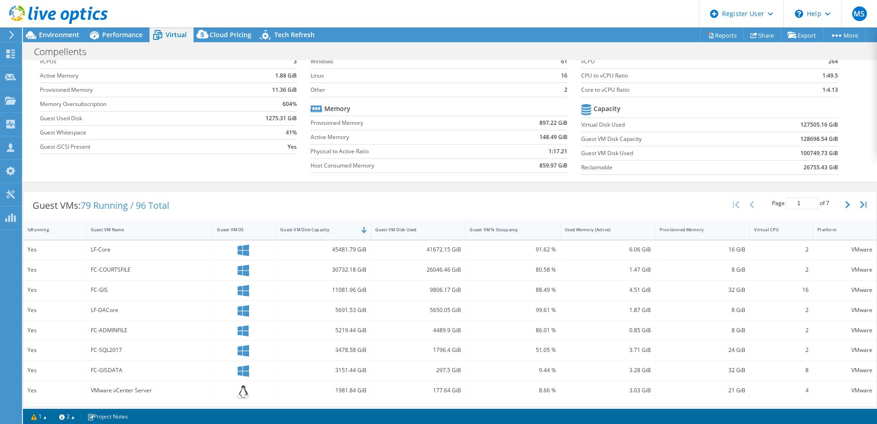
scroll to position [0, 0]
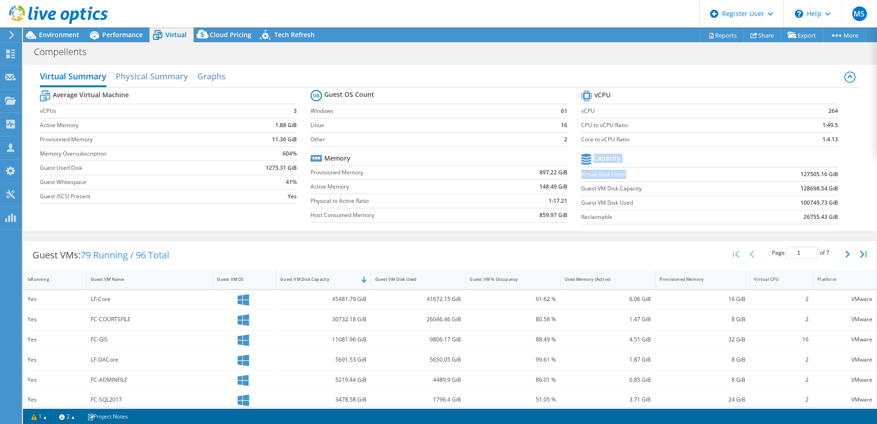
drag, startPoint x: 791, startPoint y: 172, endPoint x: 837, endPoint y: 199, distance: 53.3
click at [434, 184] on section "vCPU vCPU 264 CPU to vCPU Ratio 1:49.5 Core to vCPU Ratio 1:4.13 Capacity Virtu…" at bounding box center [716, 158] width 271 height 141
click at [110, 30] on div "Performance" at bounding box center [117, 35] width 63 height 15
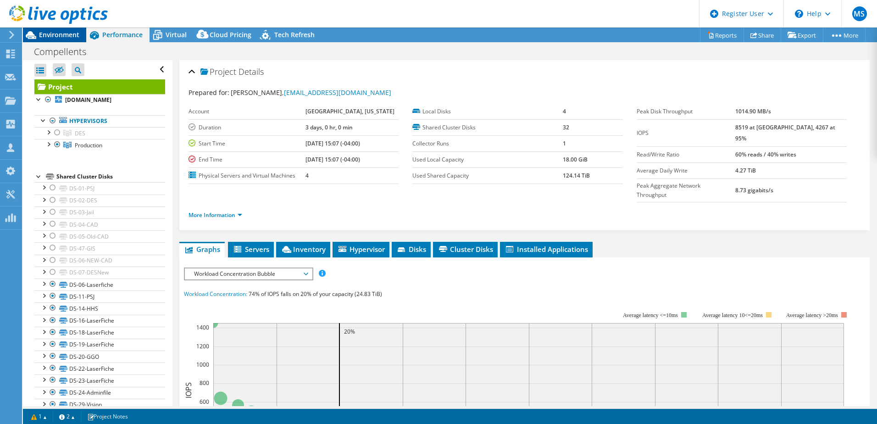
click at [73, 33] on span "Environment" at bounding box center [59, 34] width 40 height 9
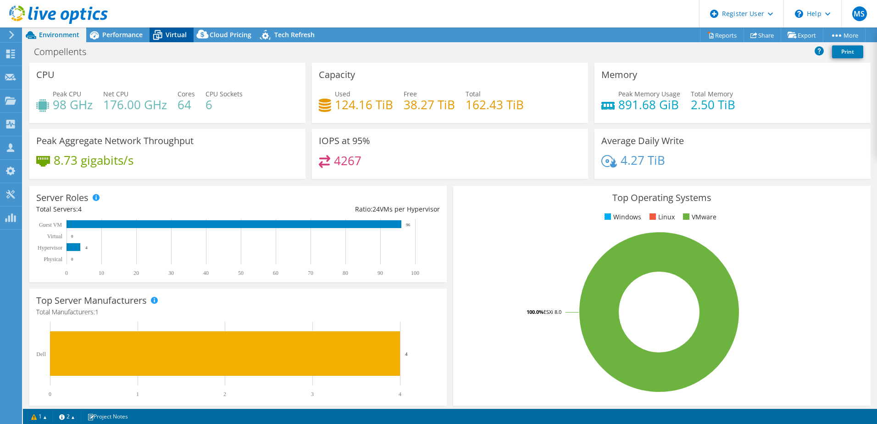
click at [168, 36] on span "Virtual" at bounding box center [176, 34] width 21 height 9
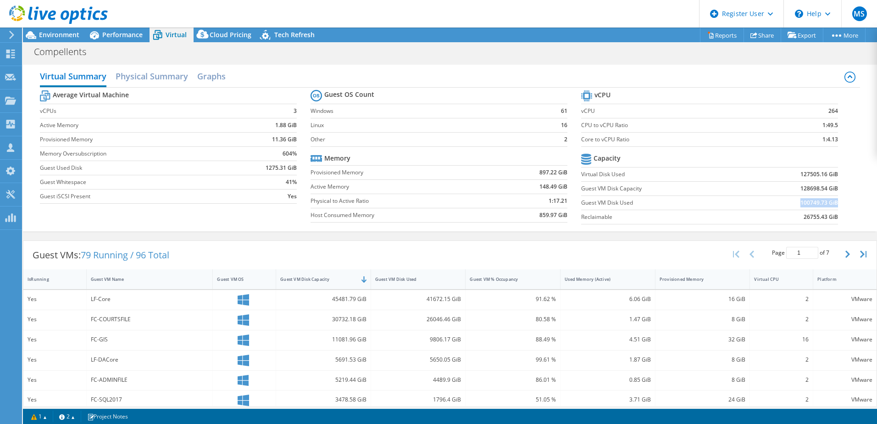
drag, startPoint x: 790, startPoint y: 204, endPoint x: 831, endPoint y: 205, distance: 41.3
click at [434, 184] on td "100749.73 GiB" at bounding box center [791, 202] width 94 height 14
drag, startPoint x: 831, startPoint y: 205, endPoint x: 832, endPoint y: 174, distance: 31.2
click at [434, 174] on section "vCPU vCPU 264 CPU to vCPU Ratio 1:49.5 Core to vCPU Ratio 1:4.13 Capacity Virtu…" at bounding box center [716, 158] width 271 height 141
click at [125, 38] on span "Performance" at bounding box center [122, 34] width 40 height 9
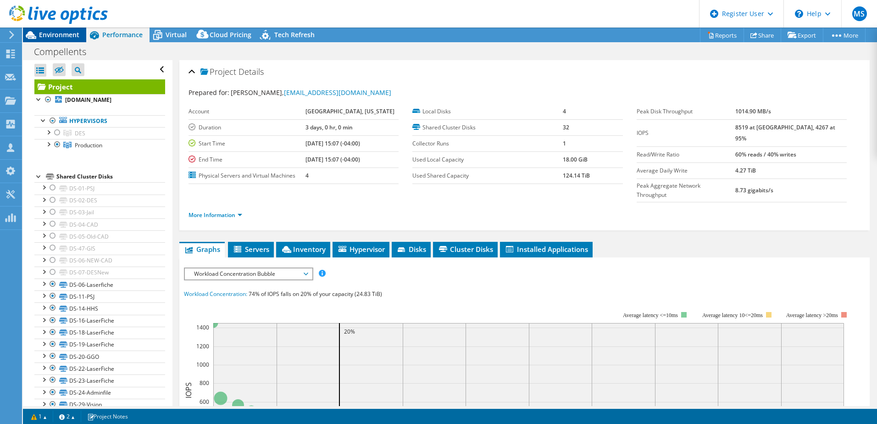
click at [69, 35] on span "Environment" at bounding box center [59, 34] width 40 height 9
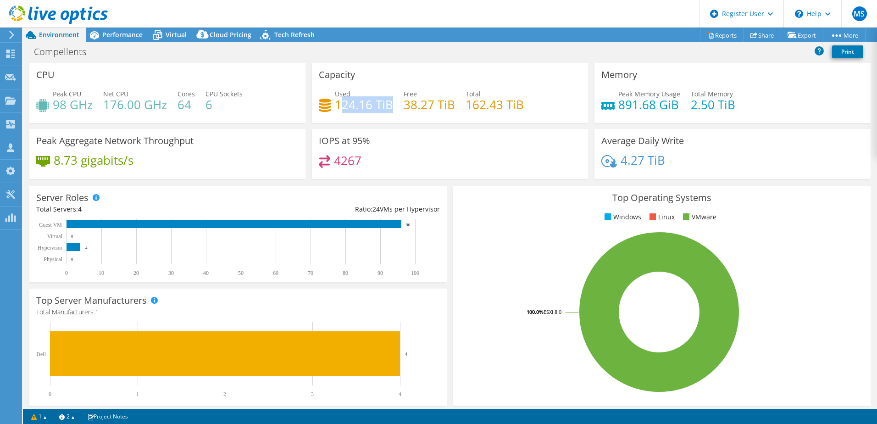
drag, startPoint x: 337, startPoint y: 106, endPoint x: 389, endPoint y: 108, distance: 52.3
click at [389, 108] on h4 "124.16 TiB" at bounding box center [364, 105] width 58 height 10
click at [114, 35] on span "Performance" at bounding box center [122, 34] width 40 height 9
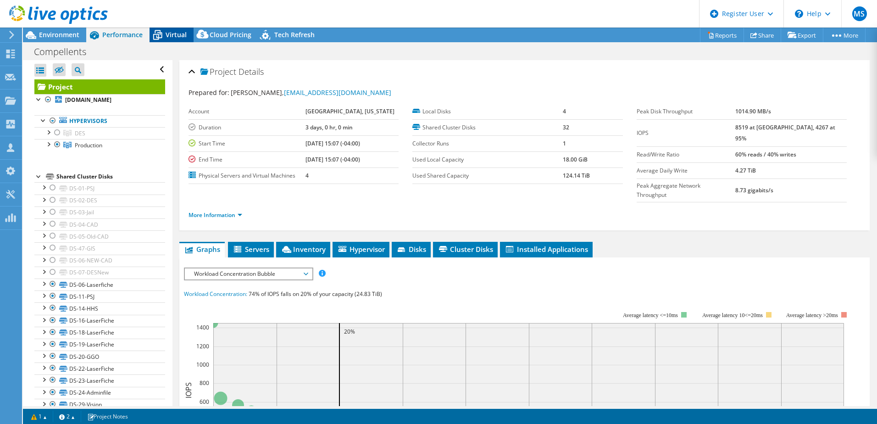
click at [164, 41] on icon at bounding box center [158, 35] width 16 height 16
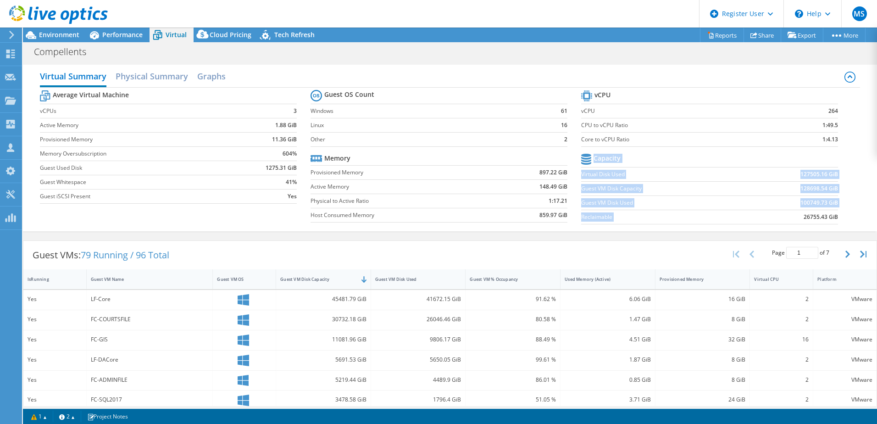
drag, startPoint x: 794, startPoint y: 219, endPoint x: 841, endPoint y: 217, distance: 46.9
click at [434, 184] on section "vCPU vCPU 264 CPU to vCPU Ratio 1:49.5 Core to vCPU Ratio 1:4.13 Capacity Virtu…" at bounding box center [716, 158] width 271 height 141
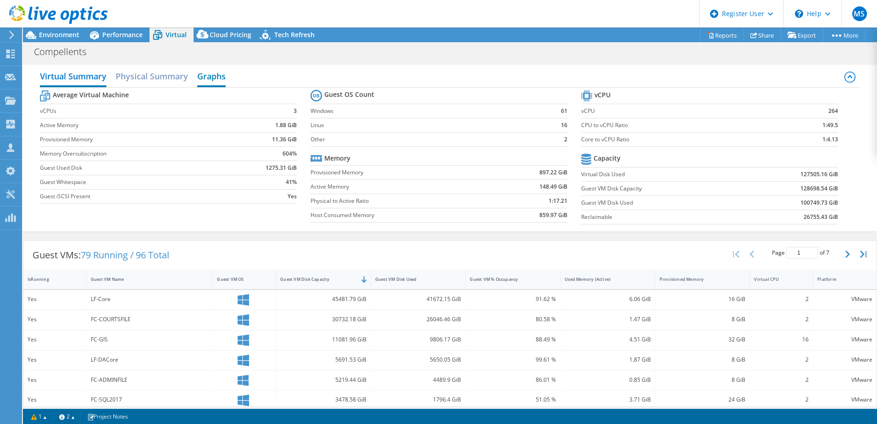
click at [203, 76] on h2 "Graphs" at bounding box center [211, 77] width 28 height 20
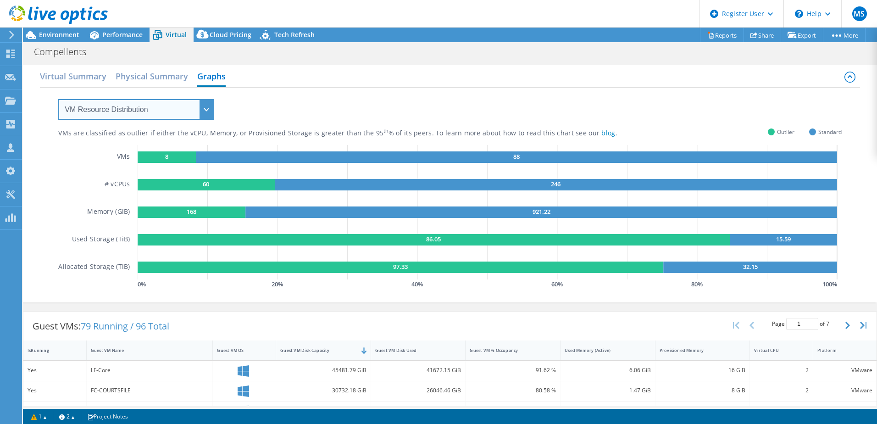
click at [141, 111] on select "VM Resource Distribution Provisioning Contrast Over Provisioning" at bounding box center [136, 109] width 156 height 21
select select "Over Provisioning"
click at [58, 99] on select "VM Resource Distribution Provisioning Contrast Over Provisioning" at bounding box center [136, 109] width 156 height 21
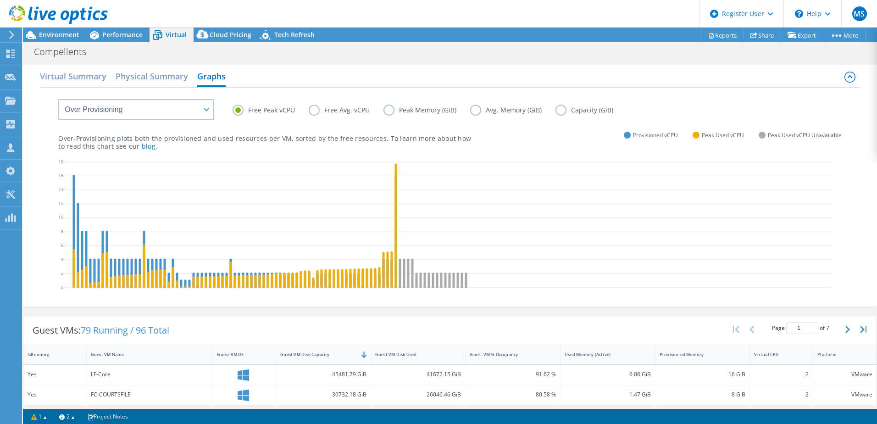
click at [434, 109] on label "Capacity (GiB)" at bounding box center [592, 110] width 72 height 11
click at [0, 0] on input "Capacity (GiB)" at bounding box center [0, 0] width 0 height 0
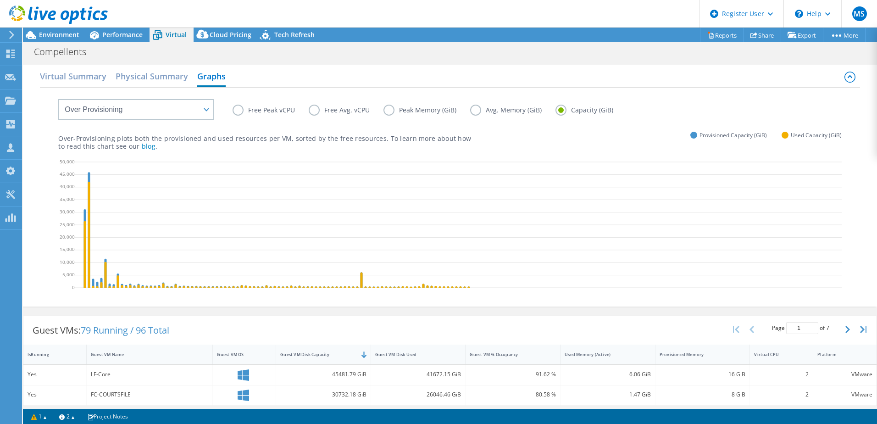
drag, startPoint x: 386, startPoint y: 109, endPoint x: 387, endPoint y: 115, distance: 6.5
click at [386, 109] on label "Peak Memory (GiB)" at bounding box center [427, 110] width 87 height 11
click at [0, 0] on input "Peak Memory (GiB)" at bounding box center [0, 0] width 0 height 0
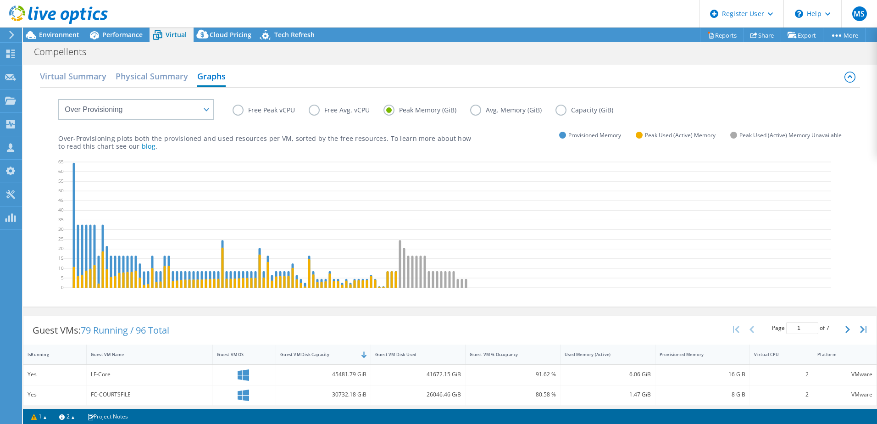
click at [434, 111] on label "Avg. Memory (GiB)" at bounding box center [512, 110] width 85 height 11
click at [0, 0] on input "Avg. Memory (GiB)" at bounding box center [0, 0] width 0 height 0
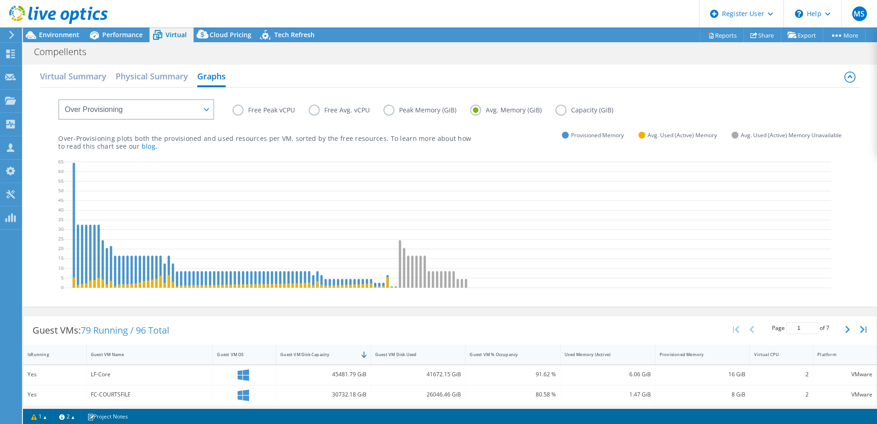
click at [413, 112] on label "Peak Memory (GiB)" at bounding box center [427, 110] width 87 height 11
click at [0, 0] on input "Peak Memory (GiB)" at bounding box center [0, 0] width 0 height 0
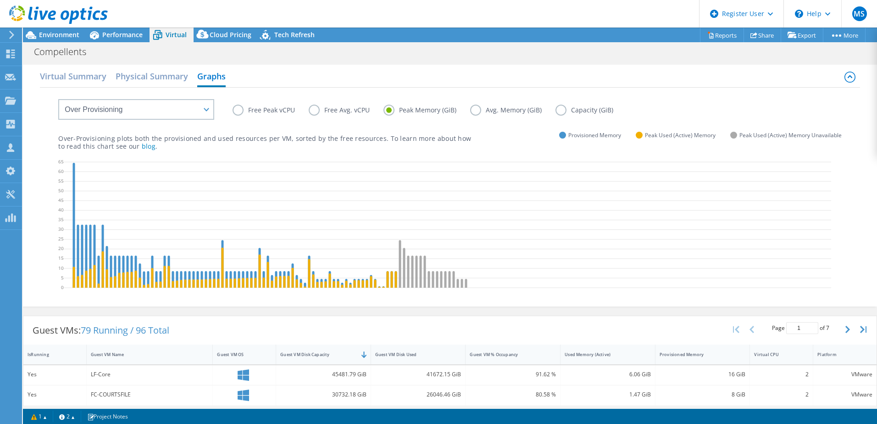
click at [434, 109] on label "Avg. Memory (GiB)" at bounding box center [512, 110] width 85 height 11
click at [0, 0] on input "Avg. Memory (GiB)" at bounding box center [0, 0] width 0 height 0
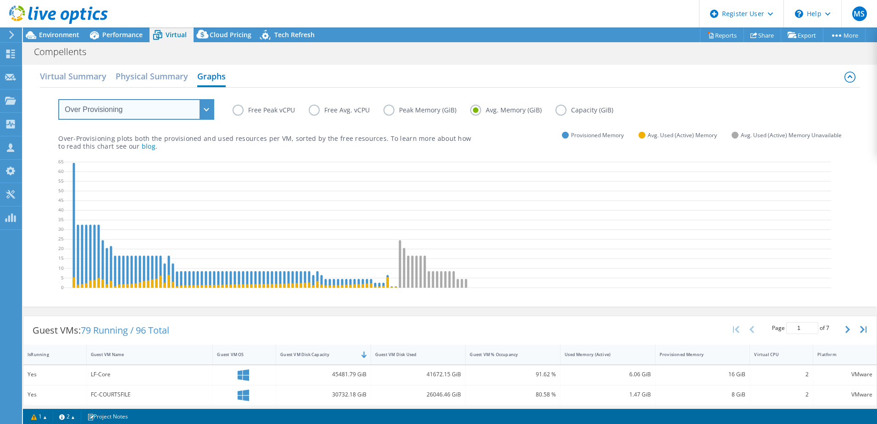
click at [126, 104] on select "VM Resource Distribution Provisioning Contrast Over Provisioning" at bounding box center [136, 109] width 156 height 21
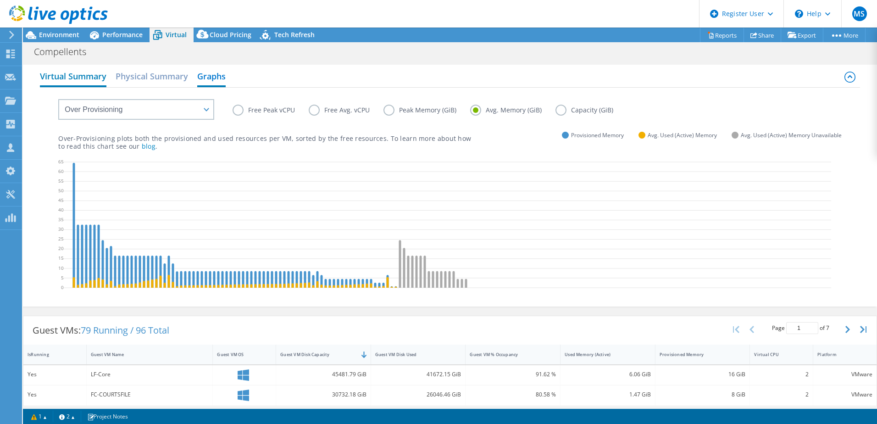
click at [73, 82] on h2 "Virtual Summary" at bounding box center [73, 77] width 67 height 20
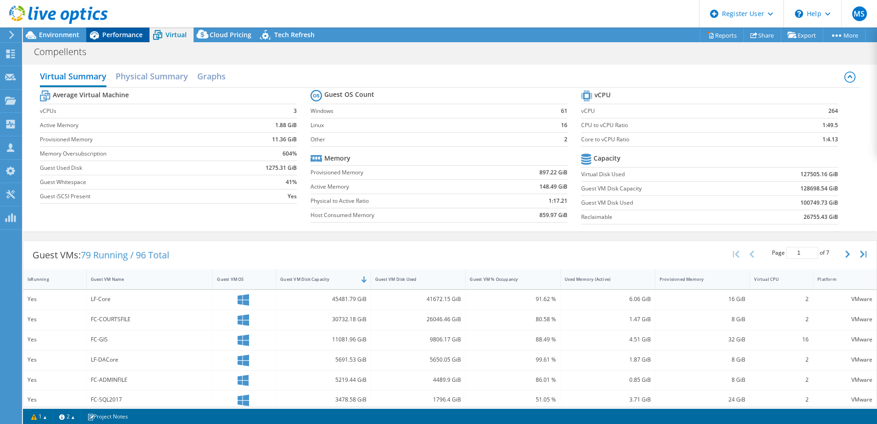
click at [106, 35] on span "Performance" at bounding box center [122, 34] width 40 height 9
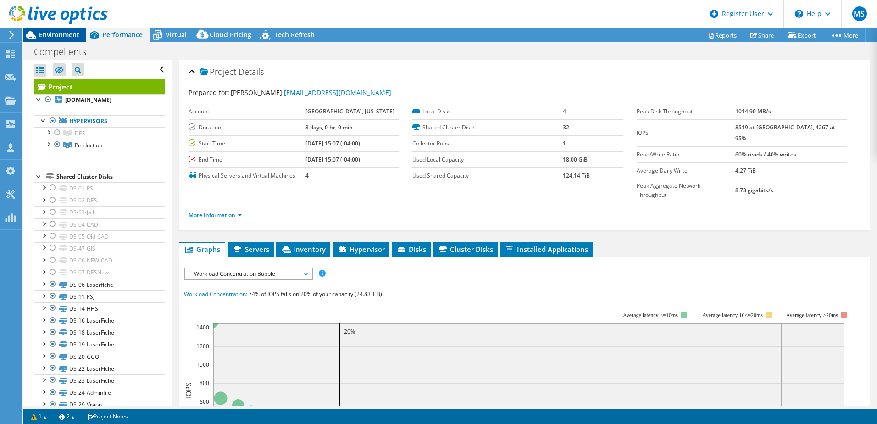
click at [52, 33] on span "Environment" at bounding box center [59, 34] width 40 height 9
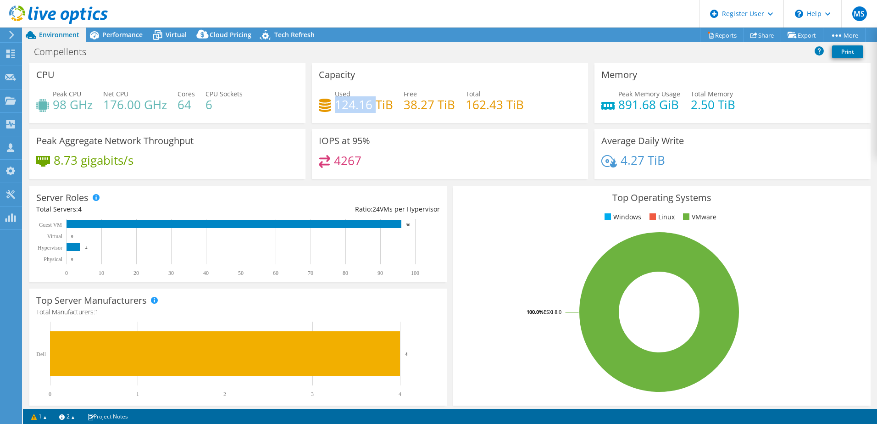
drag, startPoint x: 336, startPoint y: 108, endPoint x: 373, endPoint y: 104, distance: 37.3
click at [373, 104] on h4 "124.16 TiB" at bounding box center [364, 105] width 58 height 10
click at [370, 104] on h4 "124.16 TiB" at bounding box center [364, 105] width 58 height 10
drag, startPoint x: 464, startPoint y: 105, endPoint x: 539, endPoint y: 106, distance: 74.8
click at [434, 106] on div "Used 124.16 TiB Free 38.27 TiB Total 162.43 TiB" at bounding box center [450, 104] width 262 height 30
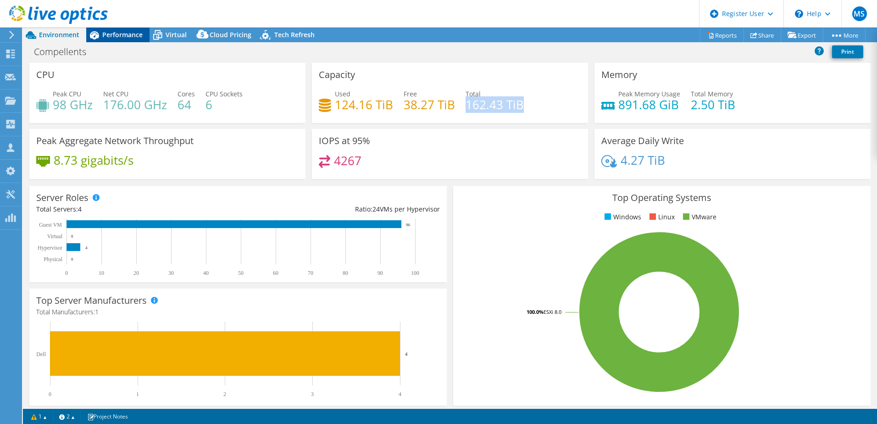
click at [113, 33] on span "Performance" at bounding box center [122, 34] width 40 height 9
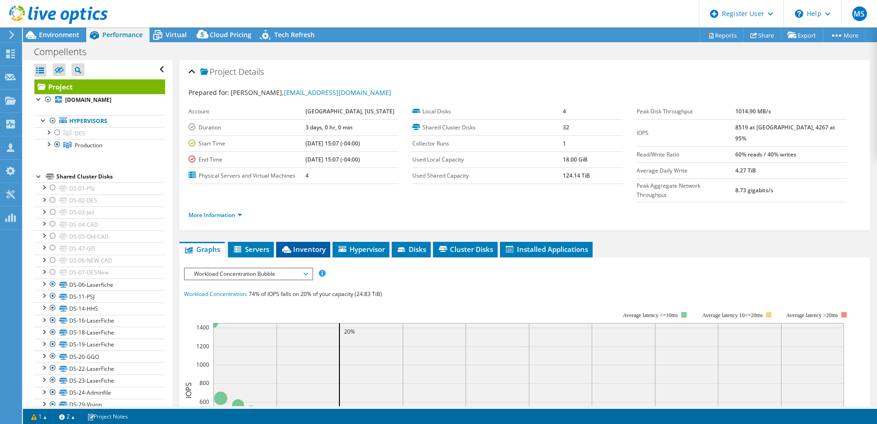
click at [293, 184] on span "Inventory" at bounding box center [303, 249] width 45 height 9
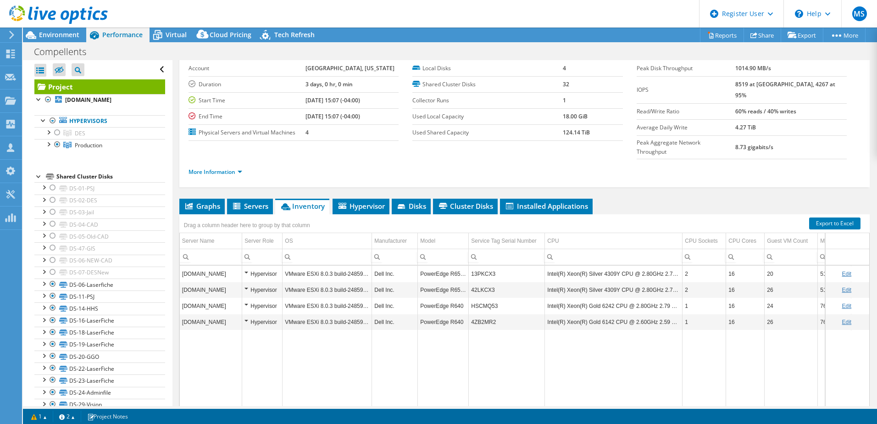
scroll to position [46, 0]
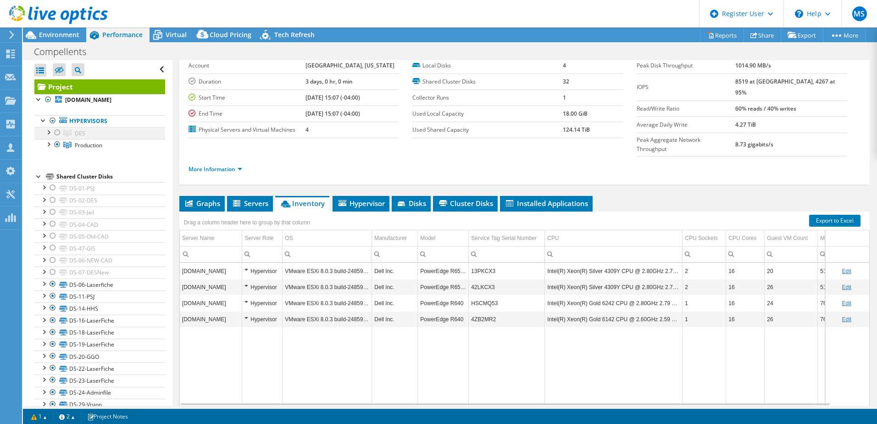
click at [47, 134] on div at bounding box center [48, 131] width 9 height 9
click at [55, 133] on div at bounding box center [57, 132] width 9 height 11
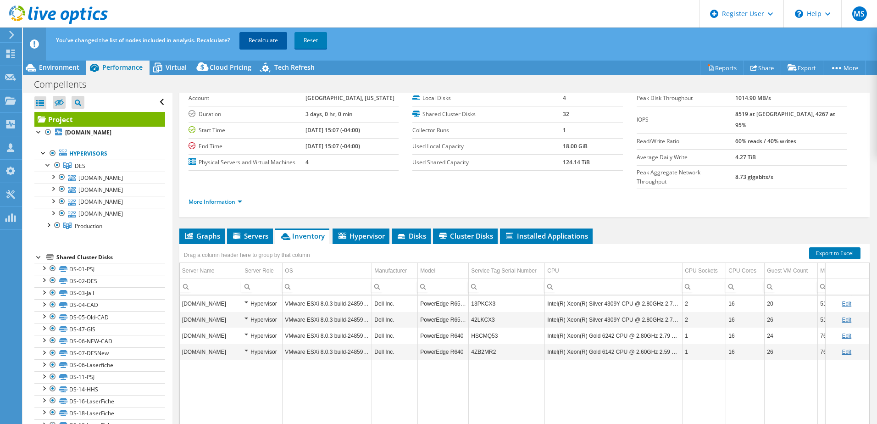
click at [267, 40] on link "Recalculate" at bounding box center [264, 40] width 48 height 17
click at [48, 184] on div at bounding box center [48, 224] width 9 height 9
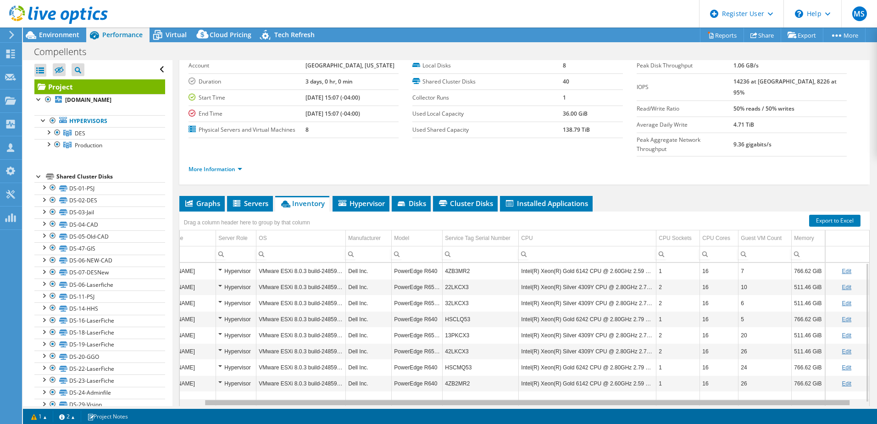
scroll to position [0, 38]
drag, startPoint x: 527, startPoint y: 385, endPoint x: 785, endPoint y: 319, distance: 265.8
click at [434, 184] on body "MS Dell User [PERSON_NAME] [PERSON_NAME][EMAIL_ADDRESS][DOMAIN_NAME] Dell My Pr…" at bounding box center [438, 212] width 877 height 424
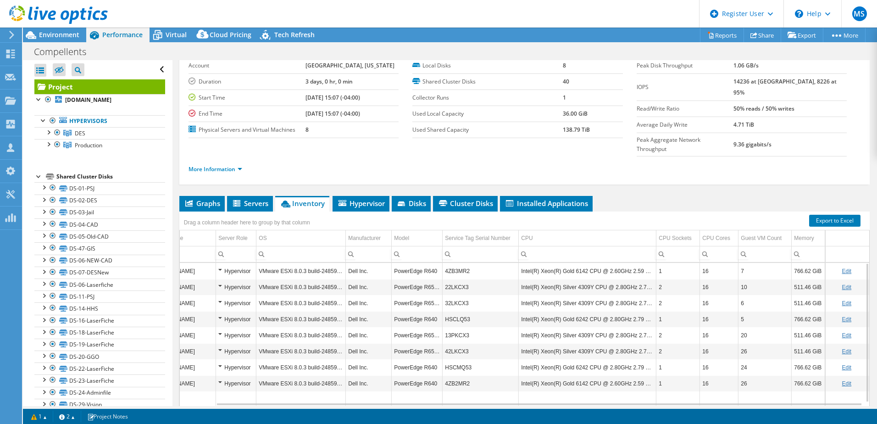
click at [434, 184] on link "Edit" at bounding box center [847, 303] width 10 height 6
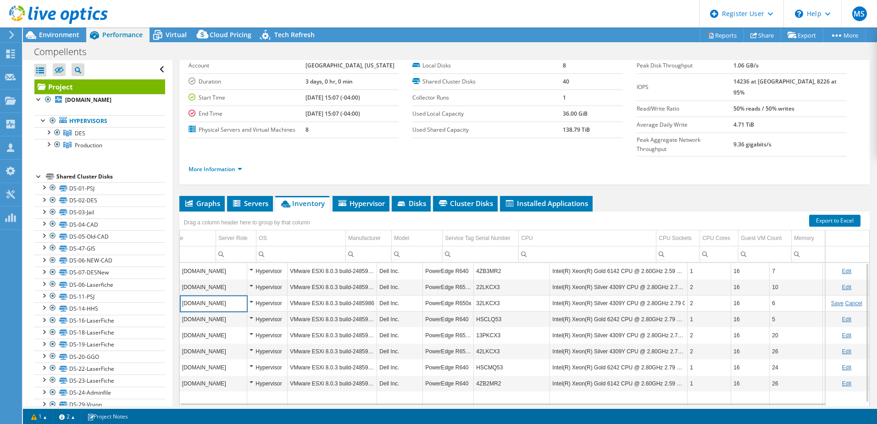
scroll to position [0, 0]
drag, startPoint x: 507, startPoint y: 285, endPoint x: 475, endPoint y: 285, distance: 31.7
click at [434, 184] on input "32LKCX3" at bounding box center [512, 303] width 76 height 12
click at [434, 184] on ul "Graphs Servers Inventory Hypervisor Disks Cluster Disks Installed Applications" at bounding box center [524, 204] width 691 height 16
drag, startPoint x: 666, startPoint y: 184, endPoint x: 710, endPoint y: 188, distance: 43.7
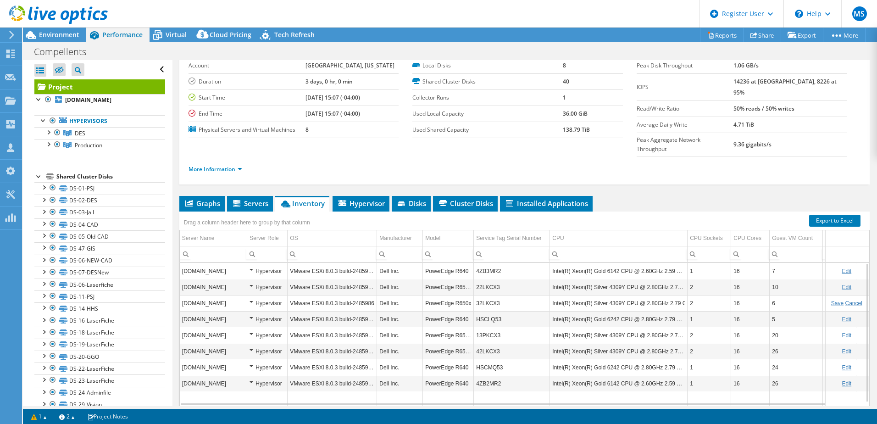
click at [434, 184] on ul "Graphs Servers Inventory Hypervisor Disks Cluster Disks Installed Applications" at bounding box center [524, 204] width 691 height 16
click at [170, 39] on span "Virtual" at bounding box center [176, 34] width 21 height 9
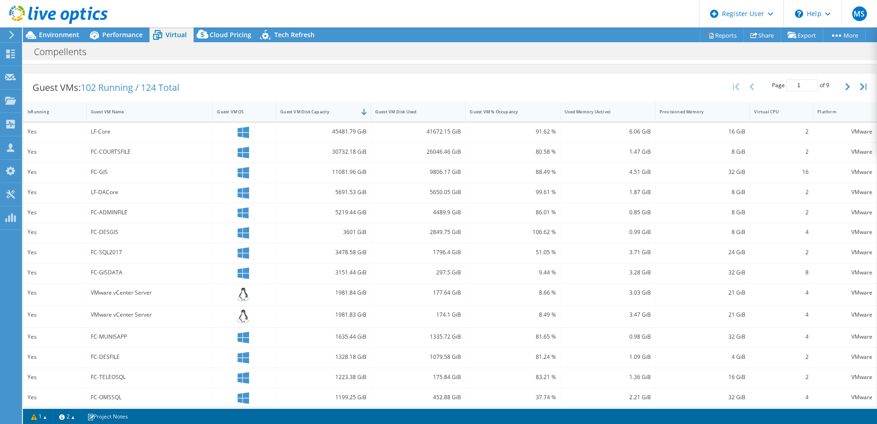
scroll to position [194, 0]
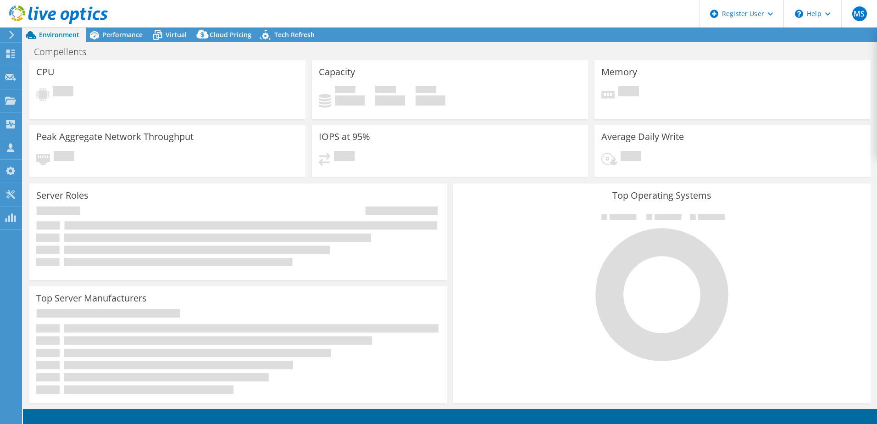
select select "USD"
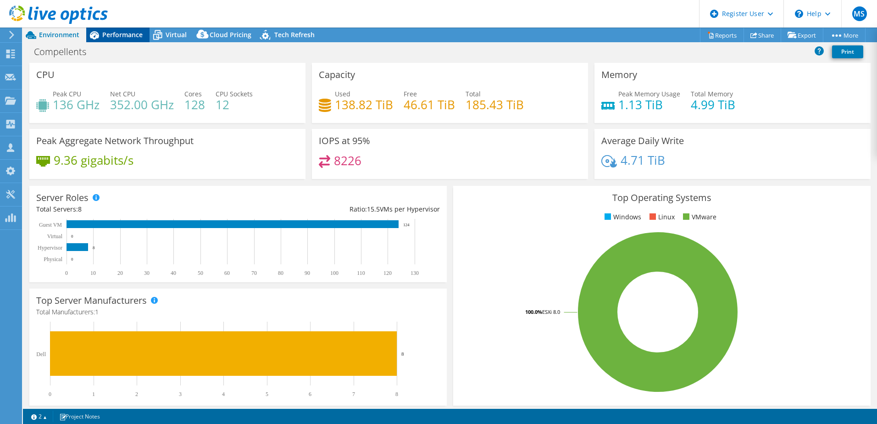
click at [134, 39] on span "Performance" at bounding box center [122, 34] width 40 height 9
